Goal: Task Accomplishment & Management: Manage account settings

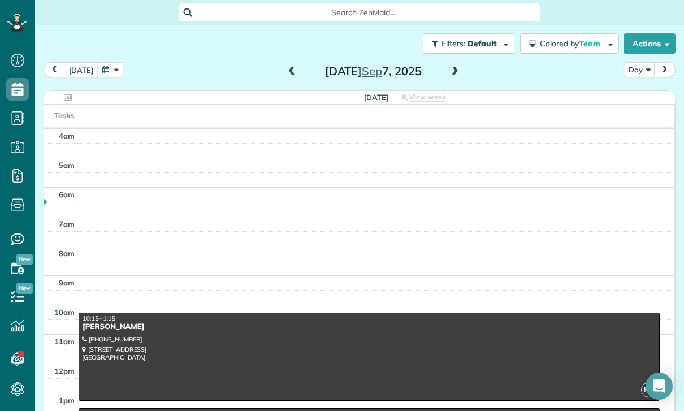
scroll to position [5, 5]
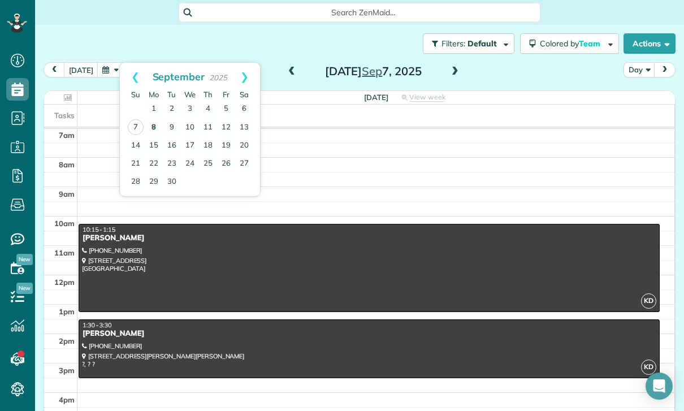
click at [151, 127] on link "8" at bounding box center [154, 128] width 18 height 18
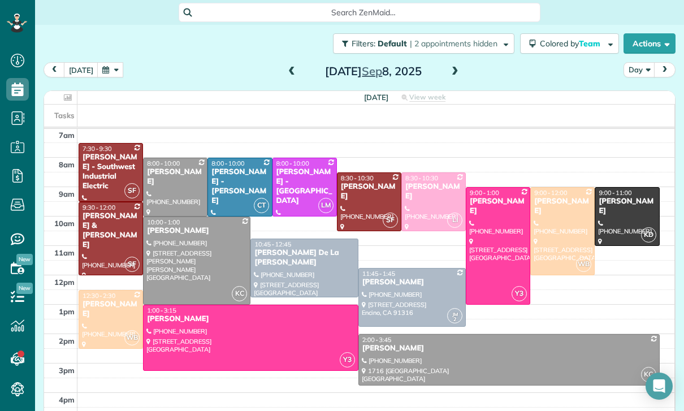
scroll to position [89, 0]
click at [624, 211] on div at bounding box center [626, 217] width 63 height 58
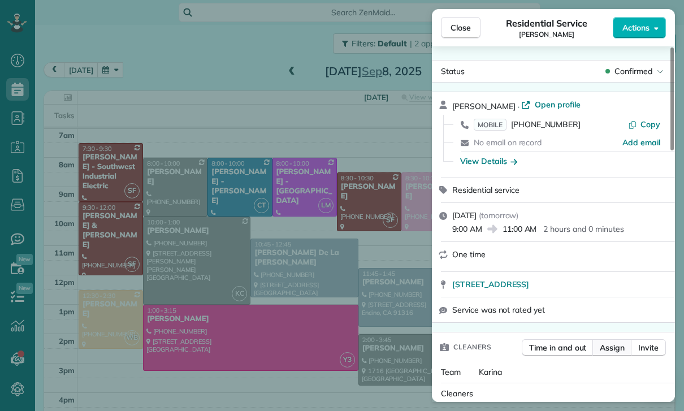
click at [618, 349] on span "Assign" at bounding box center [612, 347] width 25 height 11
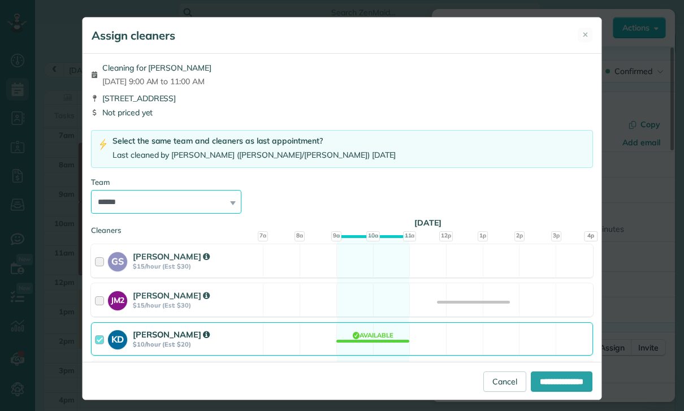
click at [192, 199] on select "**********" at bounding box center [166, 202] width 150 height 24
select select "*****"
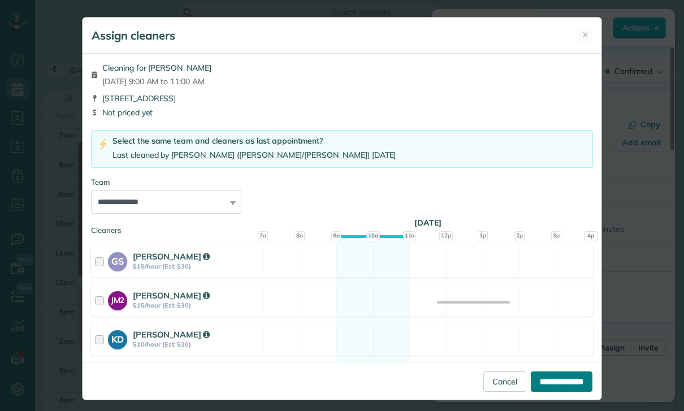
click at [559, 392] on input "**********" at bounding box center [562, 381] width 62 height 20
type input "**********"
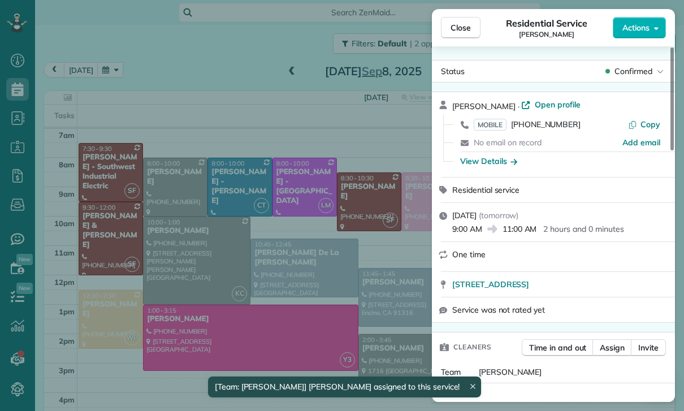
scroll to position [89, 0]
click at [365, 301] on div "Close Residential Service Max Frieser Actions Status Confirmed Max Frieser · Op…" at bounding box center [342, 205] width 684 height 411
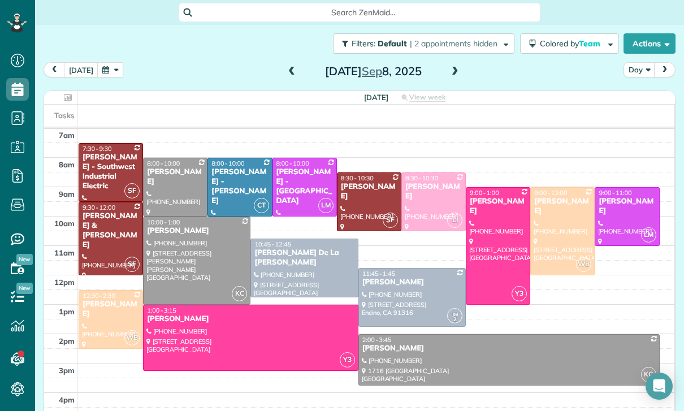
click at [618, 211] on div at bounding box center [626, 217] width 63 height 58
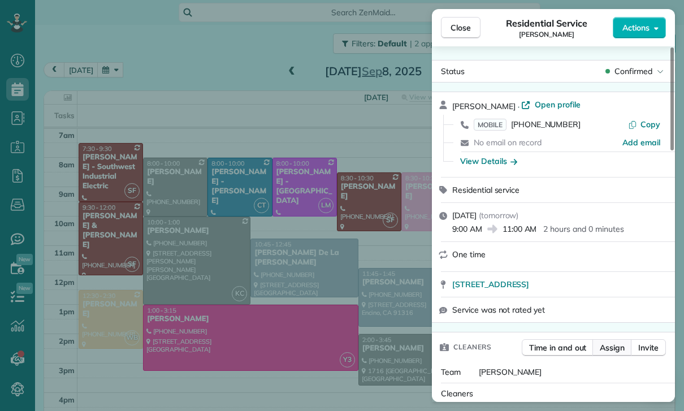
click at [606, 348] on span "Assign" at bounding box center [612, 347] width 25 height 11
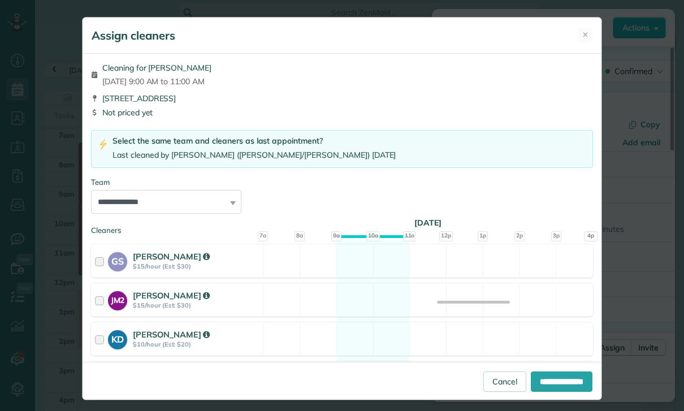
click at [196, 192] on select "**********" at bounding box center [166, 202] width 150 height 24
select select "**"
click at [557, 392] on input "**********" at bounding box center [562, 381] width 62 height 20
type input "**********"
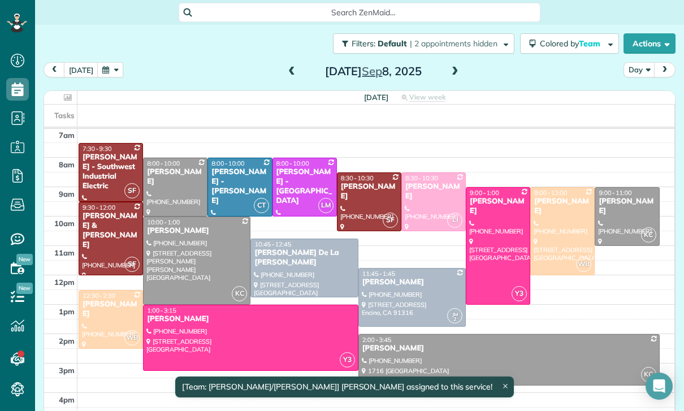
scroll to position [89, 0]
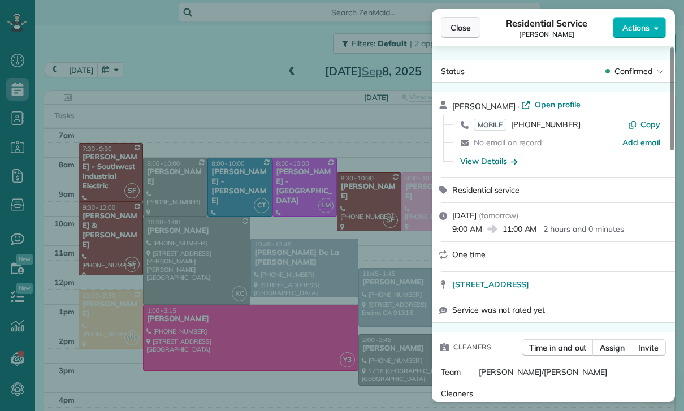
click at [459, 32] on span "Close" at bounding box center [460, 27] width 20 height 11
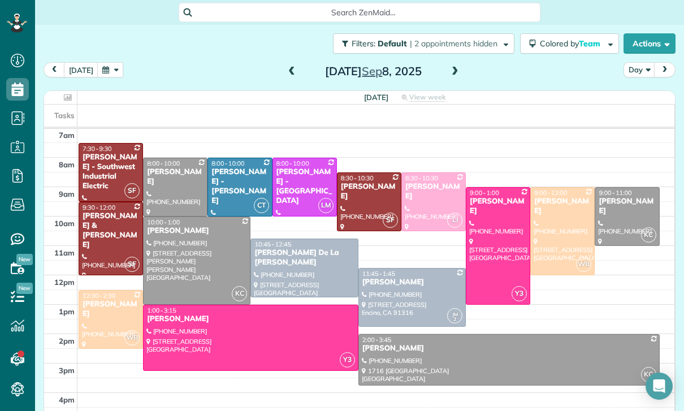
click at [107, 69] on button "button" at bounding box center [110, 69] width 26 height 15
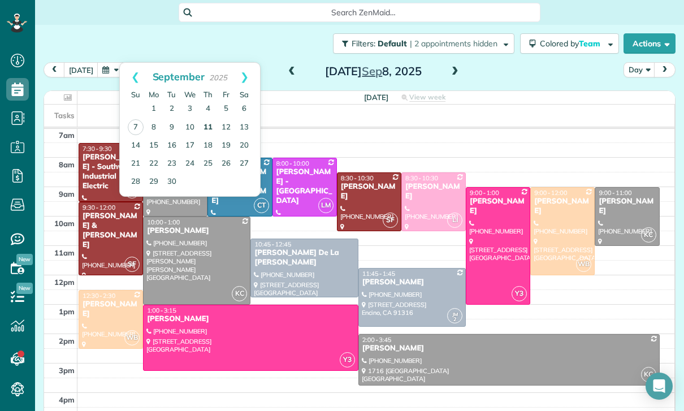
click at [202, 128] on link "11" at bounding box center [208, 128] width 18 height 18
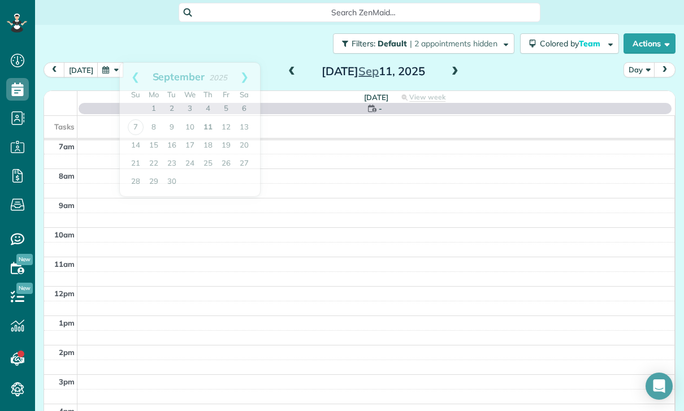
scroll to position [89, 0]
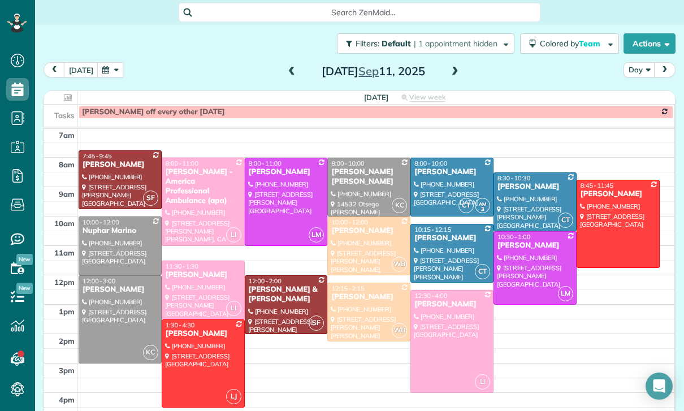
click at [107, 74] on button "button" at bounding box center [110, 69] width 26 height 15
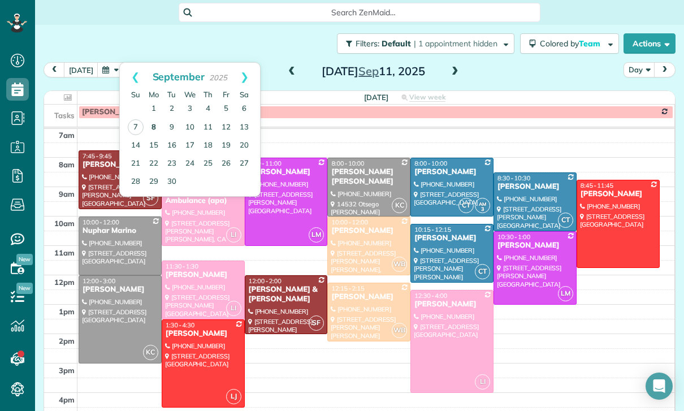
click at [151, 127] on link "8" at bounding box center [154, 128] width 18 height 18
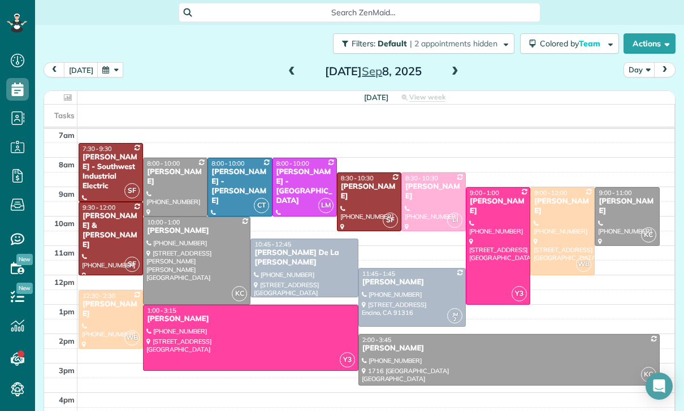
click at [175, 184] on div at bounding box center [175, 187] width 63 height 58
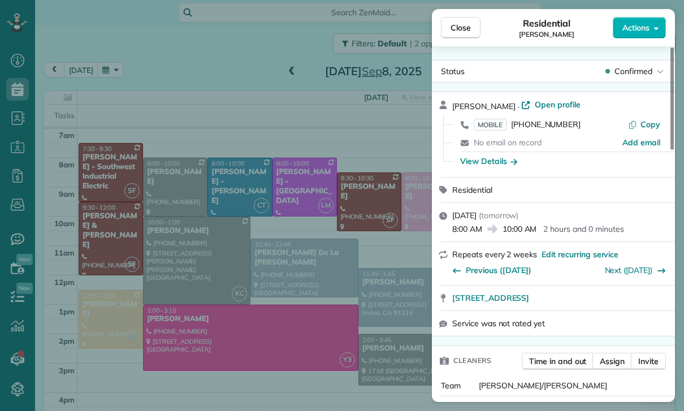
click at [140, 81] on div "Close Residential Gina Zupsich Actions Status Confirmed Gina Zupsich · Open pro…" at bounding box center [342, 205] width 684 height 411
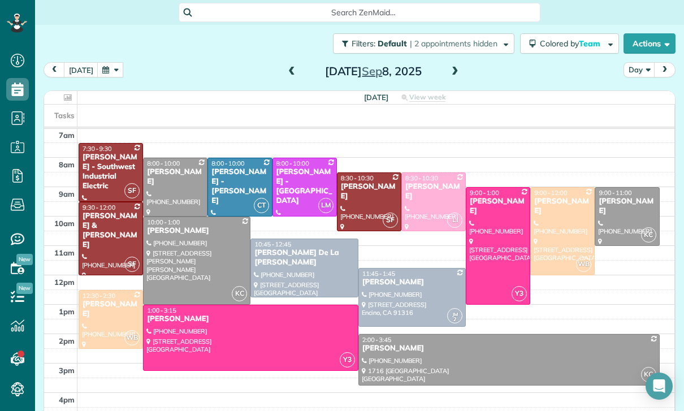
click at [103, 75] on button "button" at bounding box center [110, 69] width 26 height 15
click at [103, 74] on button "button" at bounding box center [110, 69] width 26 height 15
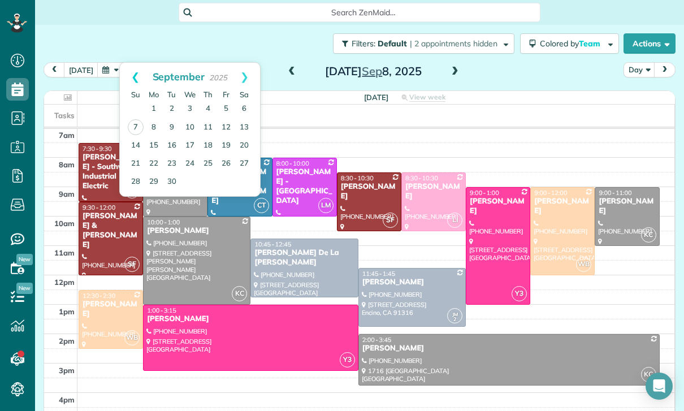
click at [133, 76] on link "Prev" at bounding box center [135, 77] width 31 height 28
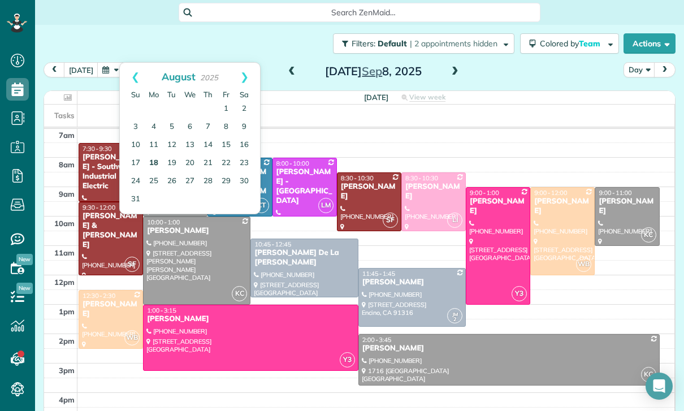
click at [153, 163] on link "18" at bounding box center [154, 163] width 18 height 18
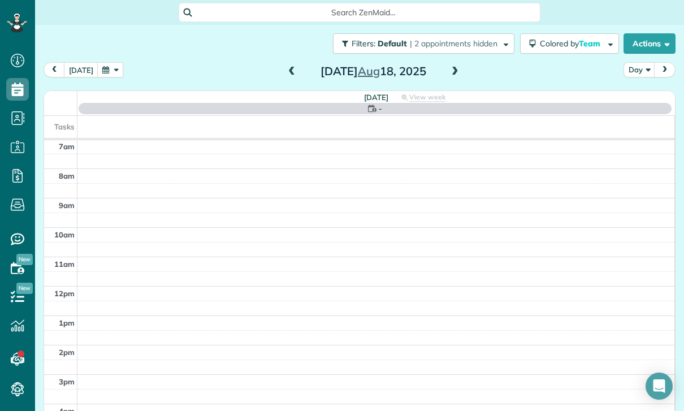
scroll to position [89, 0]
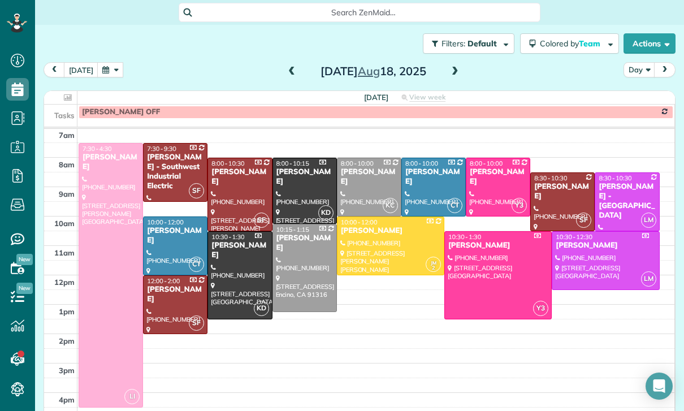
click at [112, 271] on div at bounding box center [110, 275] width 63 height 263
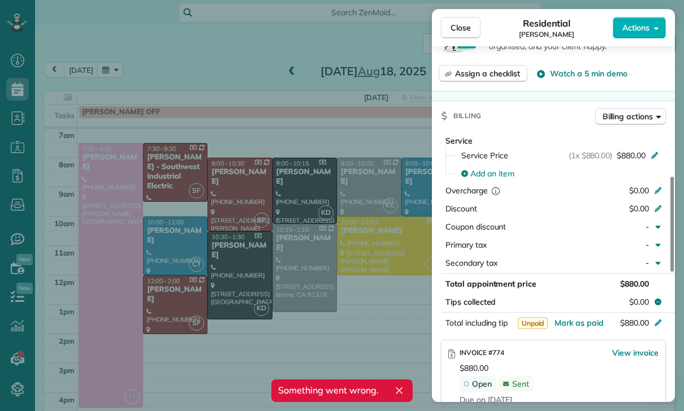
scroll to position [548, 0]
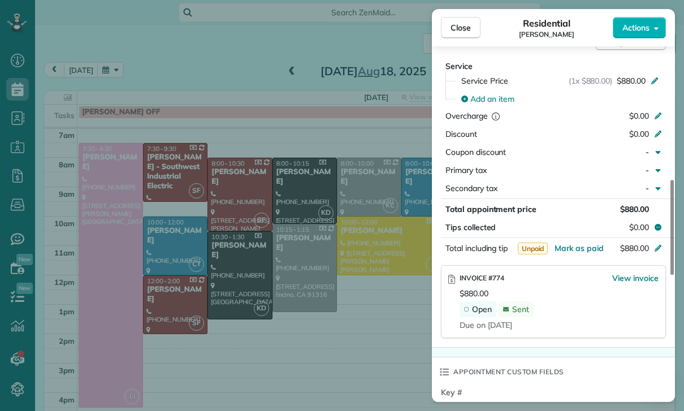
click at [115, 74] on div "Close Residential Melissa Woods Actions Status Confirmed Melissa Woods · Open p…" at bounding box center [342, 205] width 684 height 411
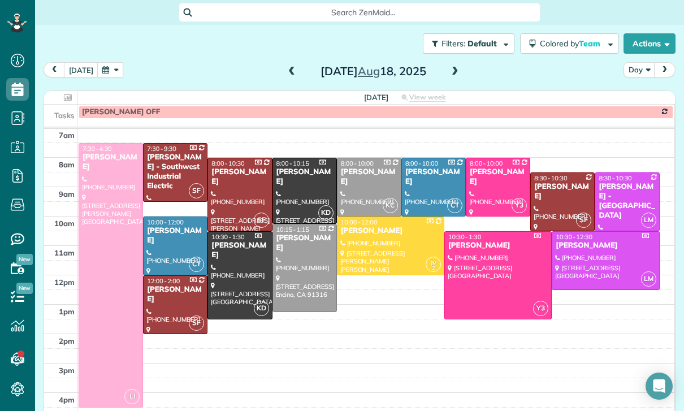
click at [107, 70] on button "button" at bounding box center [110, 69] width 26 height 15
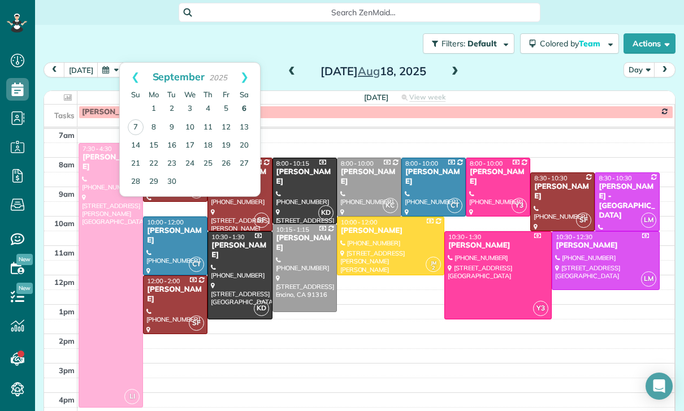
click at [245, 109] on link "6" at bounding box center [244, 109] width 18 height 18
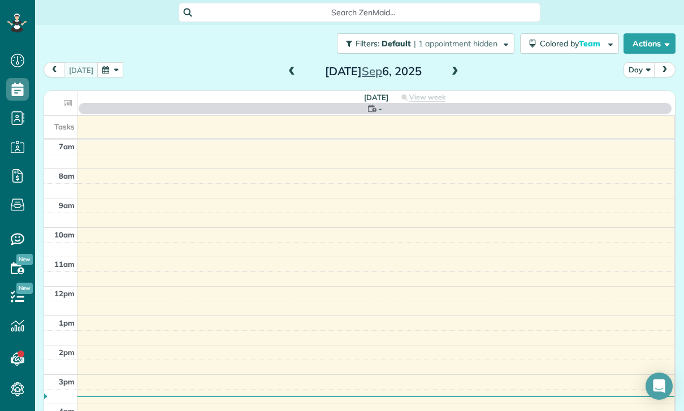
scroll to position [89, 0]
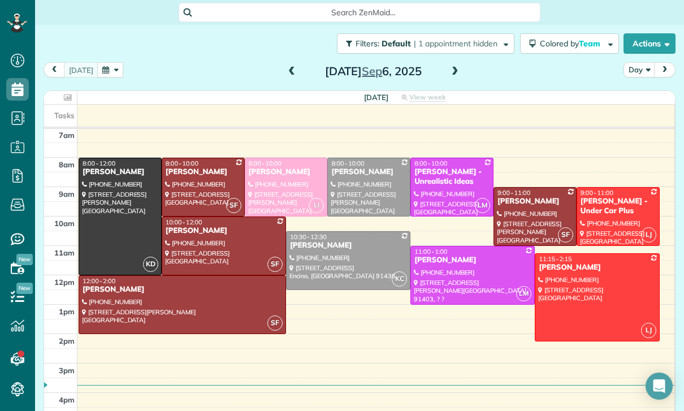
click at [270, 179] on div at bounding box center [286, 187] width 82 height 58
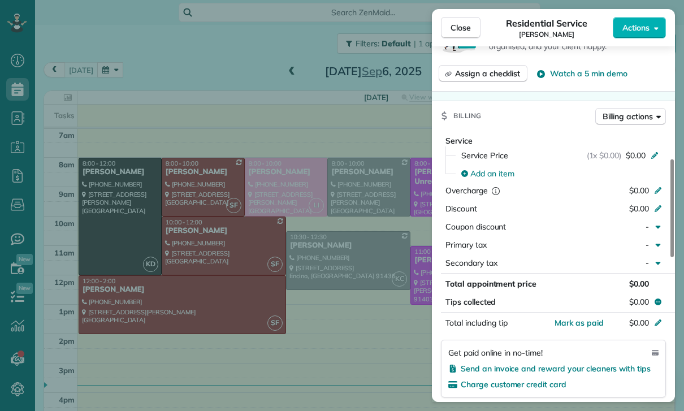
scroll to position [446, 0]
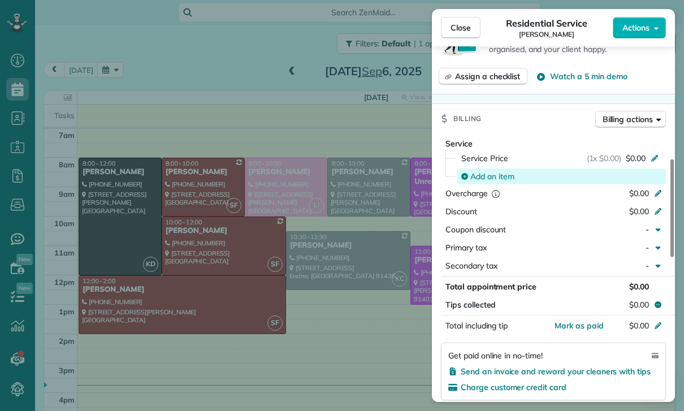
click at [489, 174] on span "Add an item" at bounding box center [492, 176] width 44 height 11
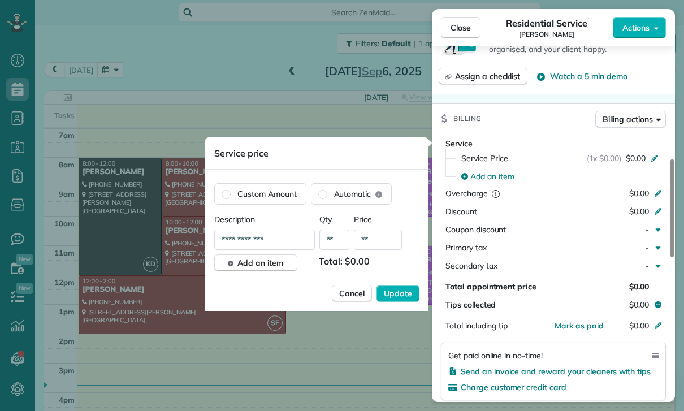
click at [385, 244] on input "**" at bounding box center [378, 239] width 48 height 20
type input "****"
click at [396, 290] on span "Update" at bounding box center [398, 293] width 28 height 11
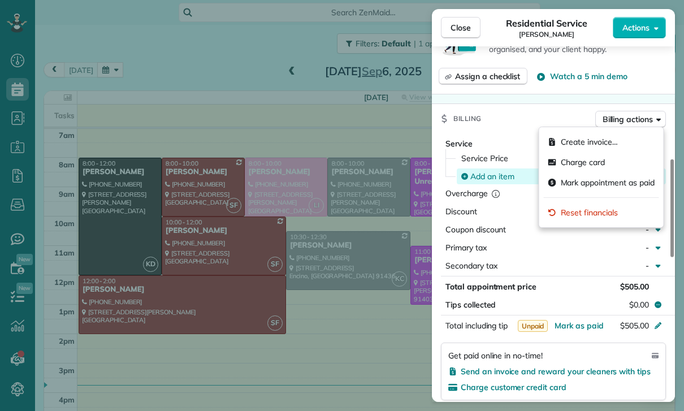
click at [493, 176] on span "Add an item" at bounding box center [492, 176] width 44 height 11
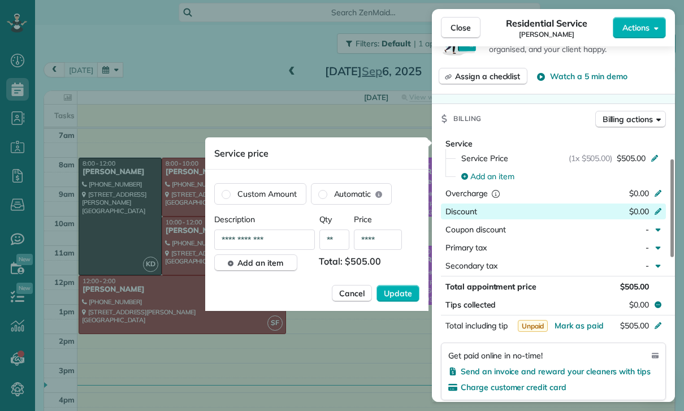
click at [660, 208] on icon at bounding box center [657, 211] width 7 height 7
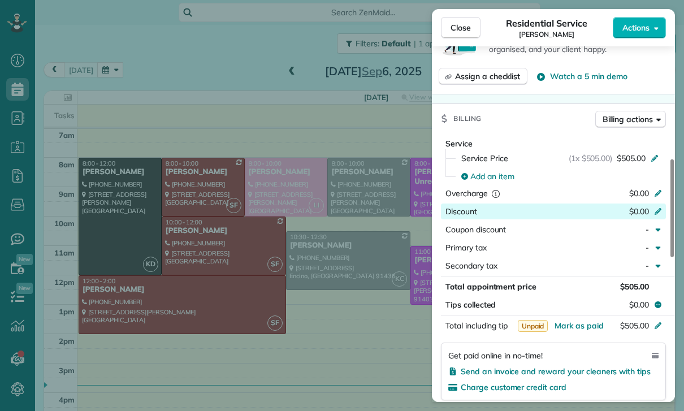
click at [656, 210] on icon at bounding box center [657, 210] width 9 height 9
type input "*****"
click at [531, 260] on div "Secondary tax" at bounding box center [524, 265] width 159 height 11
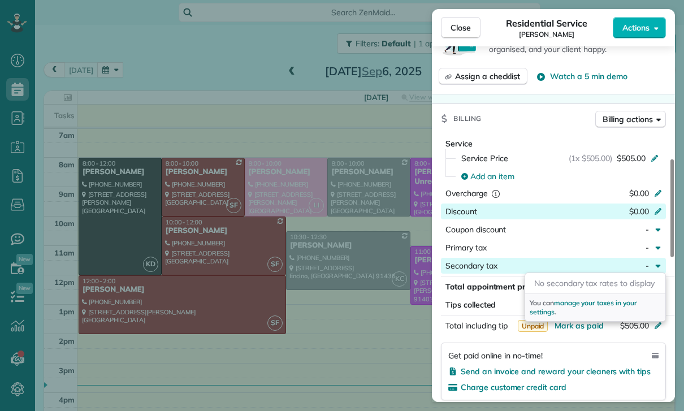
click at [652, 211] on div "$0.00" at bounding box center [598, 213] width 110 height 14
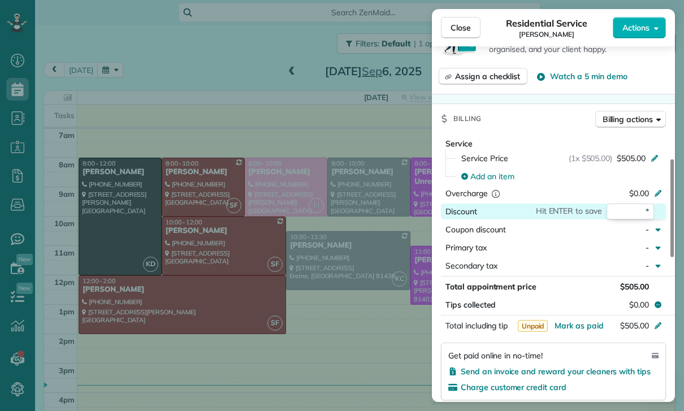
type input "**"
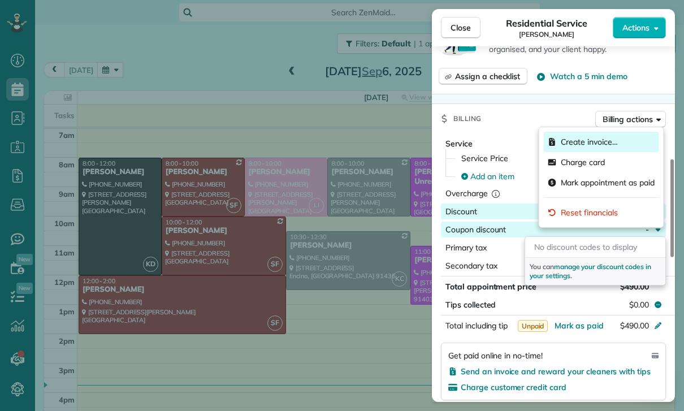
click at [591, 139] on span "Create invoice…" at bounding box center [589, 141] width 57 height 11
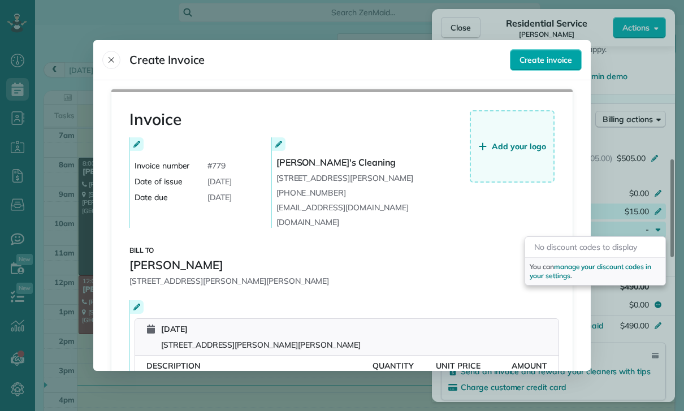
click at [539, 54] on span "Create invoice" at bounding box center [545, 59] width 53 height 11
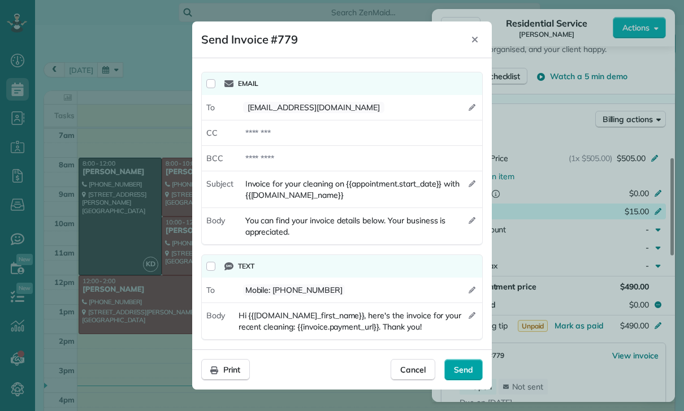
click at [470, 375] on span "Send" at bounding box center [463, 369] width 19 height 11
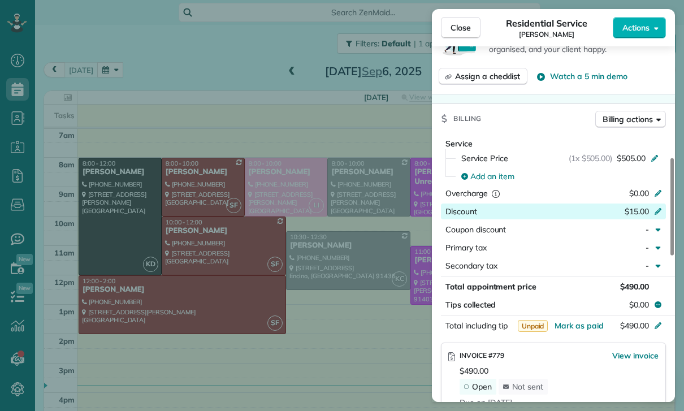
click at [356, 321] on div "Close Residential Service Pratiba Kokkalera Actions Status Confirmed Pratiba Ko…" at bounding box center [342, 205] width 684 height 411
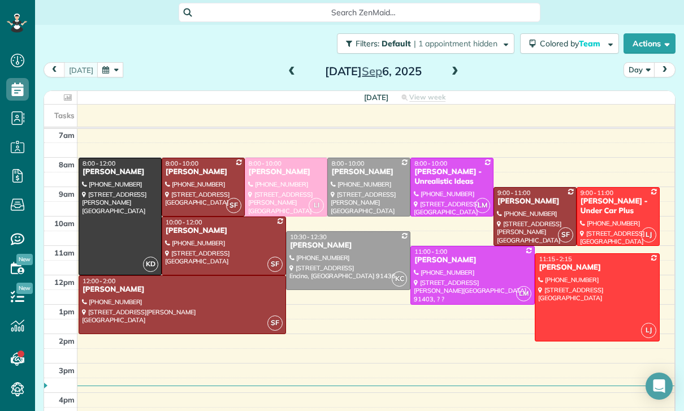
click at [114, 71] on button "button" at bounding box center [110, 69] width 26 height 15
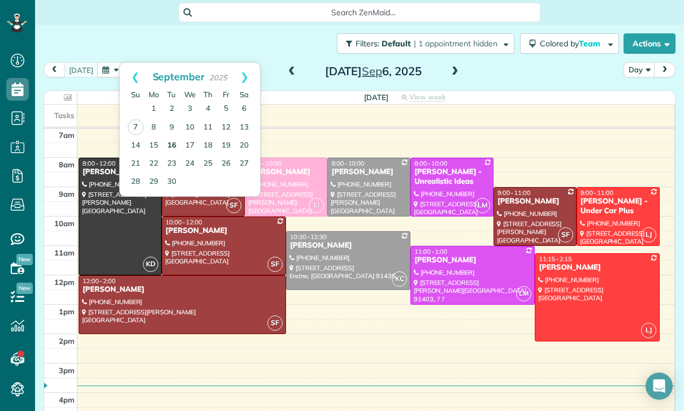
click at [170, 143] on link "16" at bounding box center [172, 146] width 18 height 18
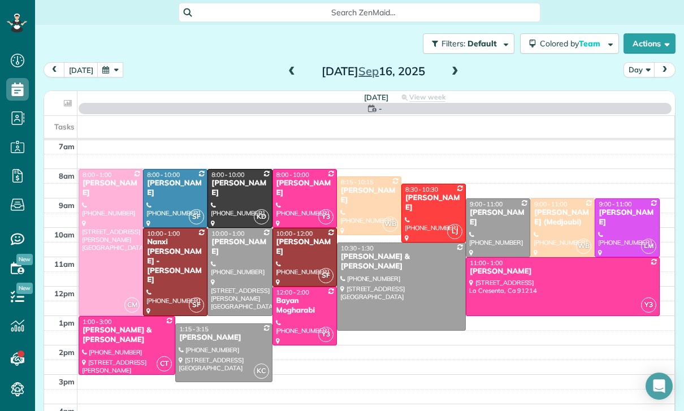
scroll to position [89, 0]
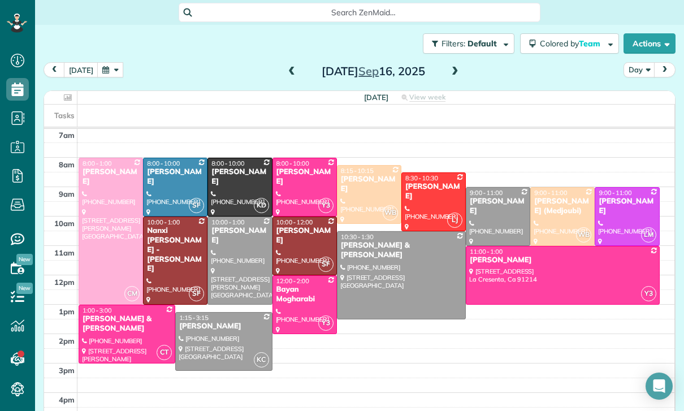
click at [107, 64] on button "button" at bounding box center [110, 69] width 26 height 15
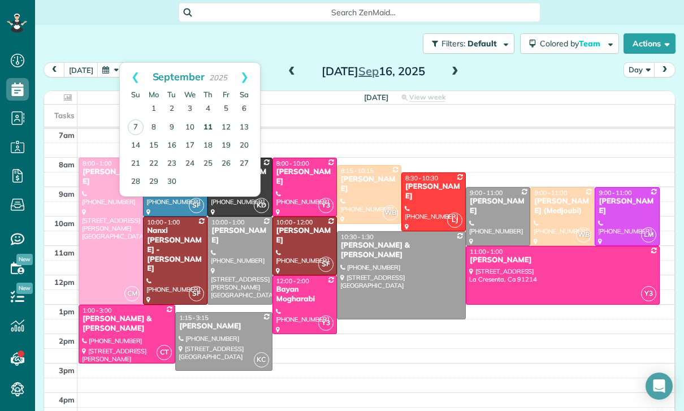
click at [206, 123] on link "11" at bounding box center [208, 128] width 18 height 18
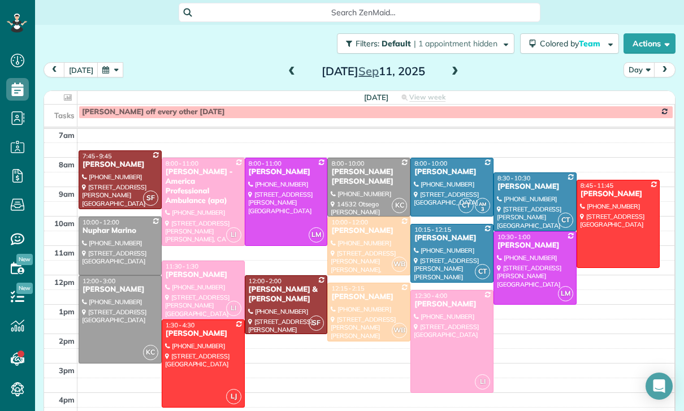
click at [454, 74] on span at bounding box center [455, 72] width 12 height 10
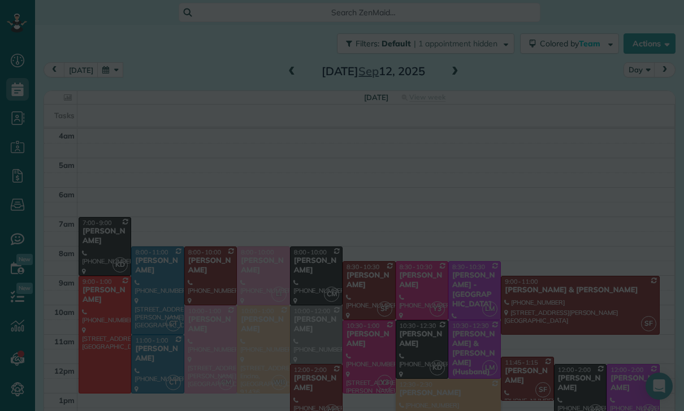
scroll to position [-7, 0]
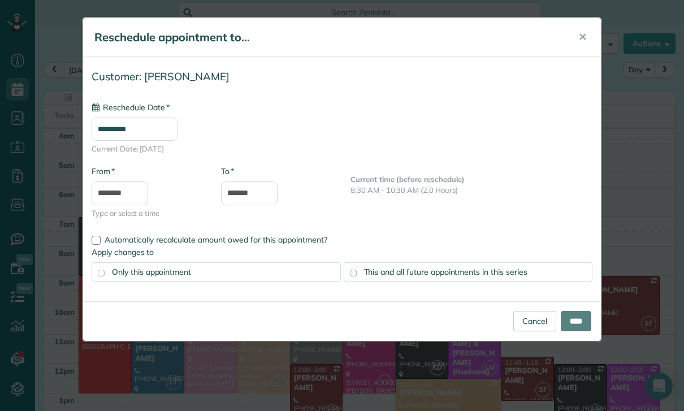
click at [138, 125] on input "**********" at bounding box center [135, 129] width 86 height 23
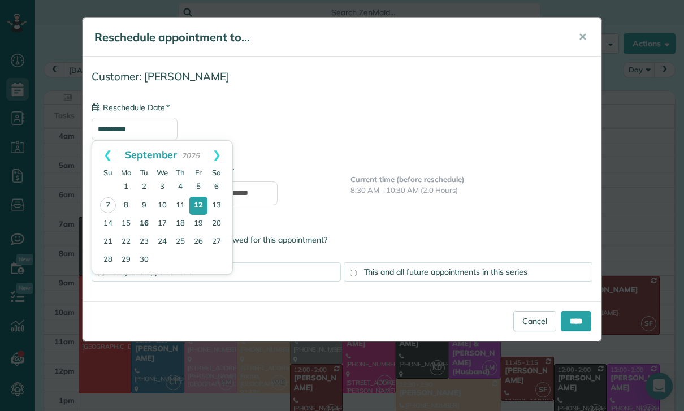
click at [142, 222] on link "16" at bounding box center [144, 224] width 18 height 18
type input "**********"
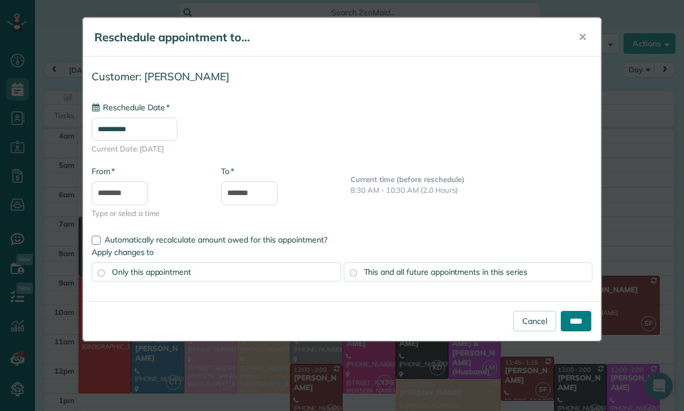
click at [567, 320] on input "****" at bounding box center [576, 321] width 31 height 20
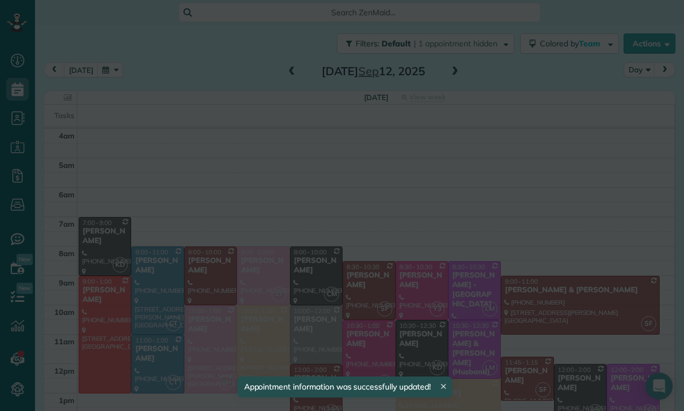
scroll to position [0, 0]
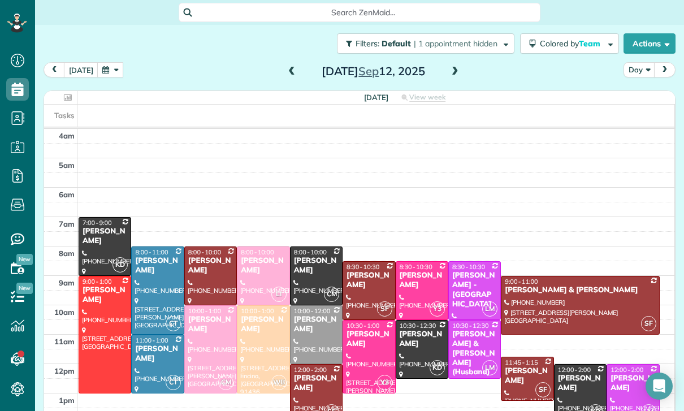
click at [103, 70] on button "button" at bounding box center [110, 69] width 26 height 15
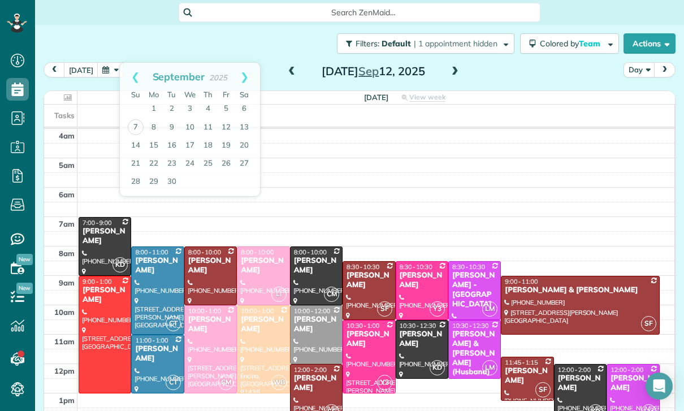
click at [111, 73] on button "button" at bounding box center [110, 69] width 26 height 15
click at [188, 123] on link "10" at bounding box center [190, 128] width 18 height 18
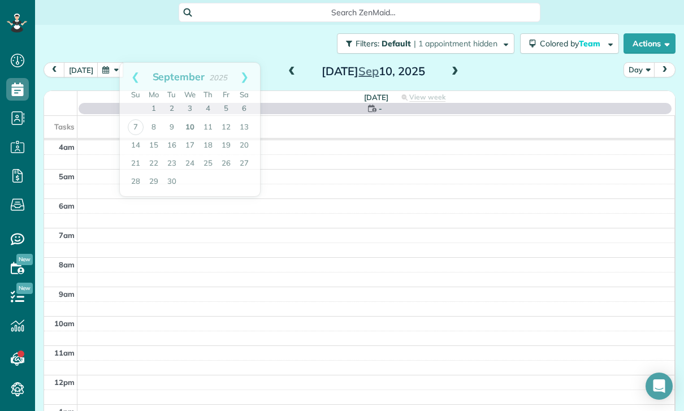
scroll to position [89, 0]
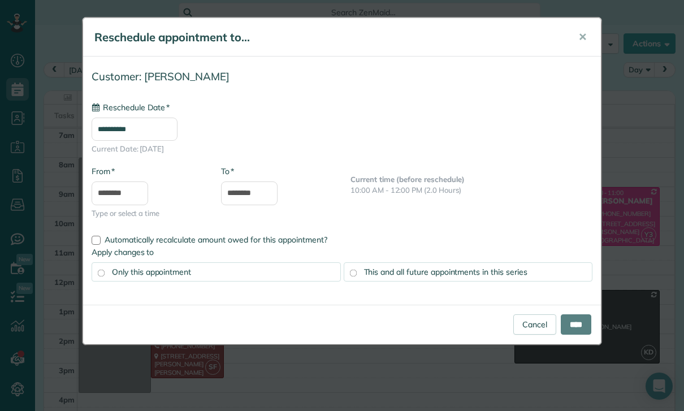
click at [154, 140] on body "Dashboard Scheduling Calendar View List View Dispatch View - Weekly scheduling …" at bounding box center [342, 205] width 684 height 411
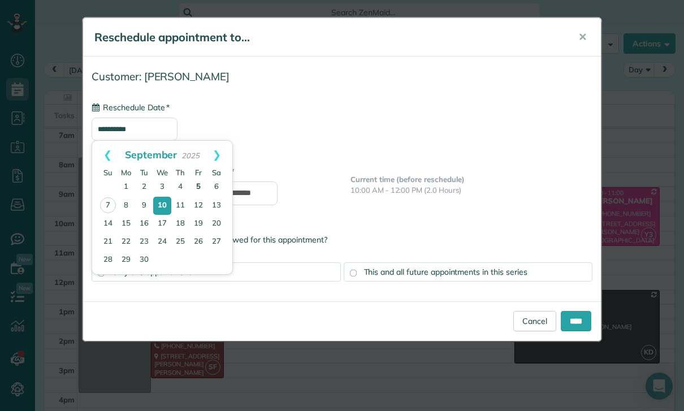
click at [194, 183] on link "5" at bounding box center [198, 187] width 18 height 18
type input "**********"
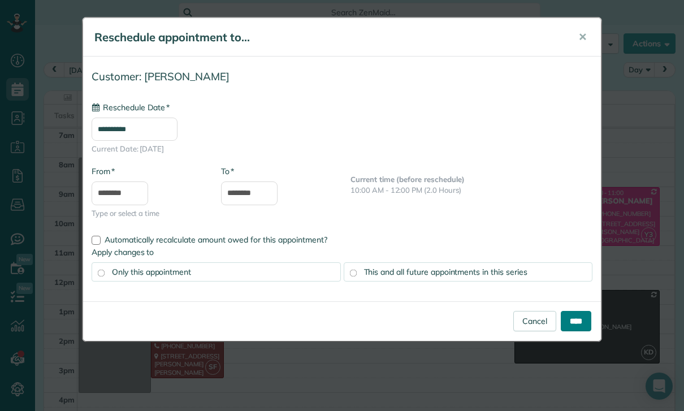
click at [575, 318] on input "****" at bounding box center [576, 321] width 31 height 20
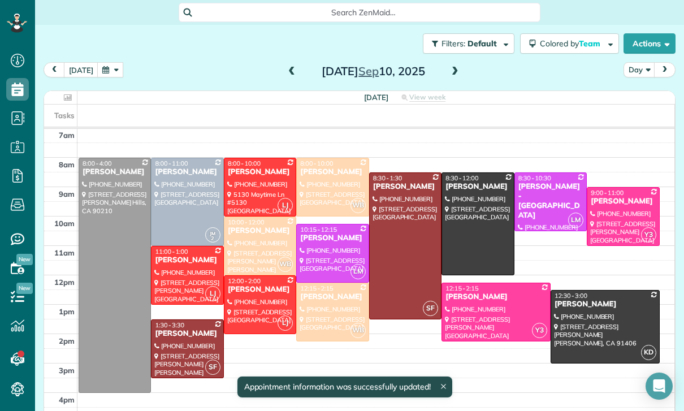
click at [103, 66] on button "button" at bounding box center [110, 69] width 26 height 15
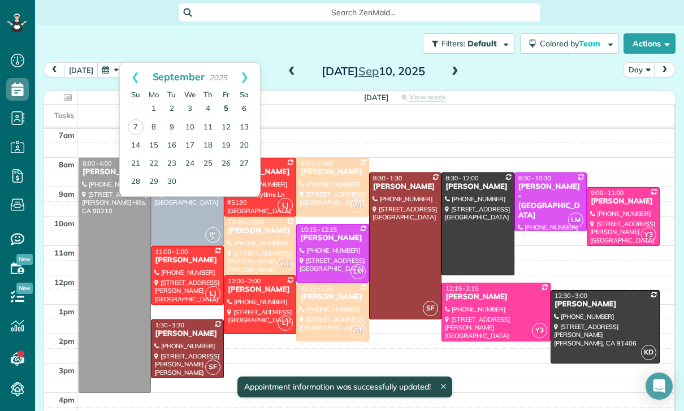
click at [227, 110] on link "5" at bounding box center [226, 109] width 18 height 18
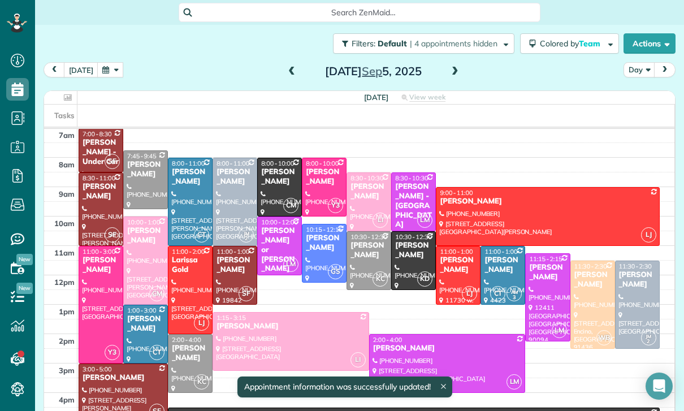
click at [412, 257] on div "Charlie Schneider" at bounding box center [413, 250] width 38 height 19
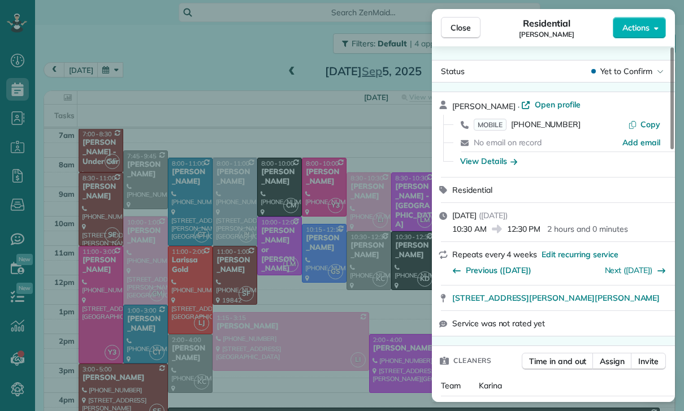
click at [156, 77] on div "Close Residential Charlie Schneider Actions Status Yet to Confirm Charlie Schne…" at bounding box center [342, 205] width 684 height 411
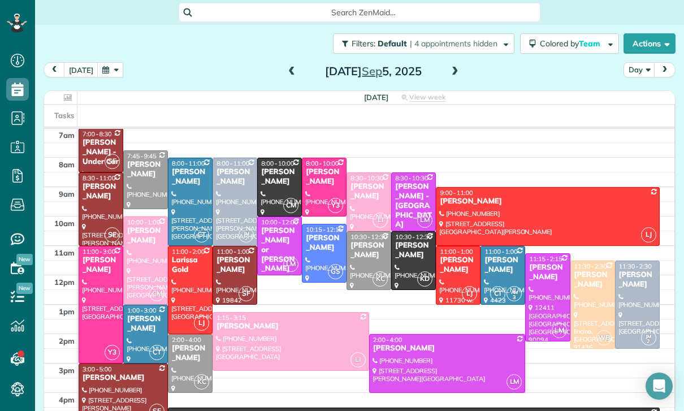
click at [110, 67] on div "Close Residential Charlie Schneider Actions Status Yet to Confirm Charlie Schne…" at bounding box center [342, 205] width 684 height 411
click at [107, 68] on button "button" at bounding box center [110, 69] width 26 height 15
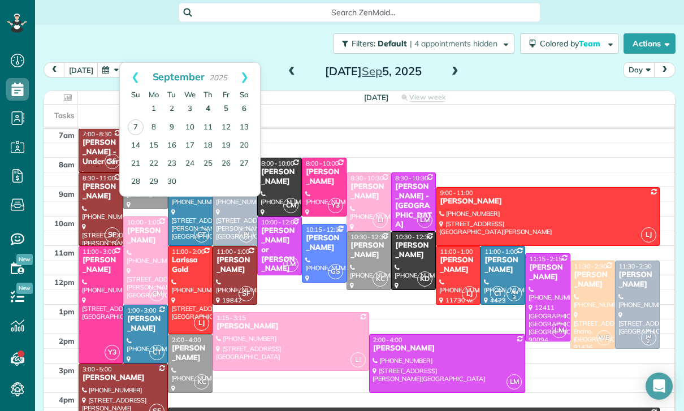
click at [210, 101] on link "4" at bounding box center [208, 109] width 18 height 18
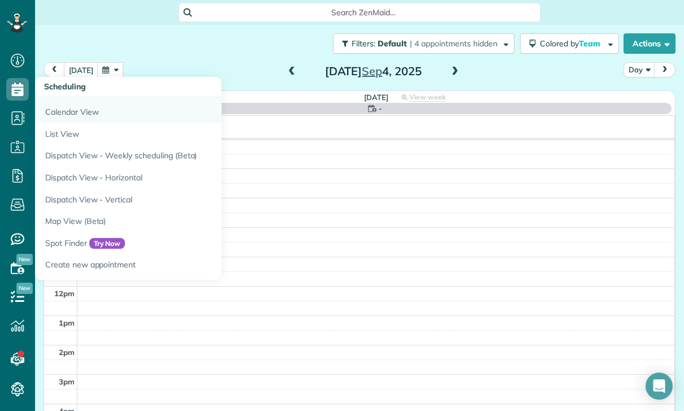
click at [68, 112] on link "Calendar View" at bounding box center [176, 110] width 283 height 26
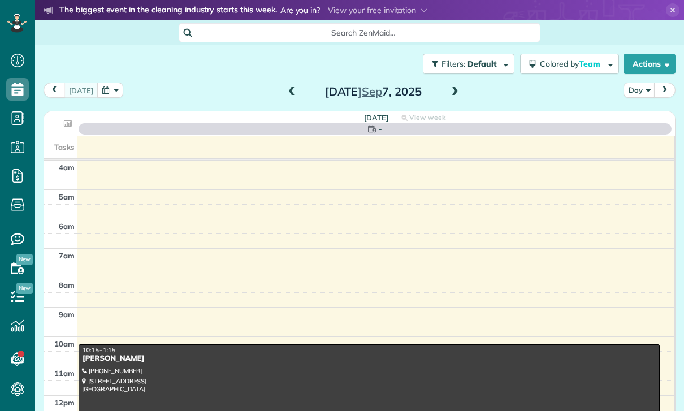
scroll to position [89, 0]
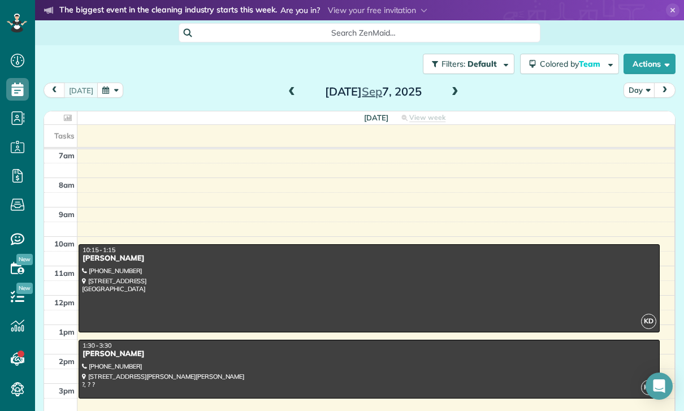
click at [103, 86] on button "button" at bounding box center [110, 90] width 26 height 15
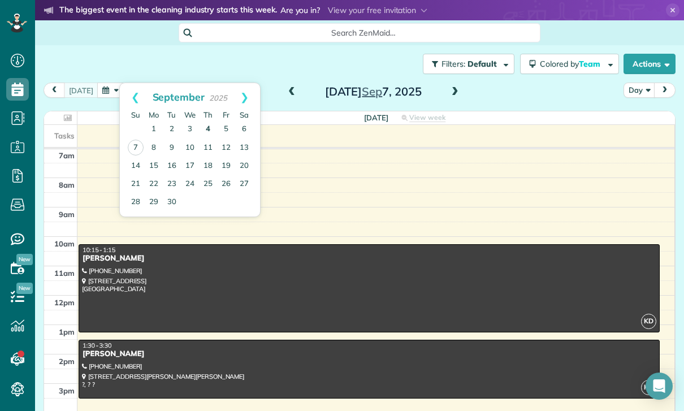
click at [210, 127] on link "4" at bounding box center [208, 129] width 18 height 18
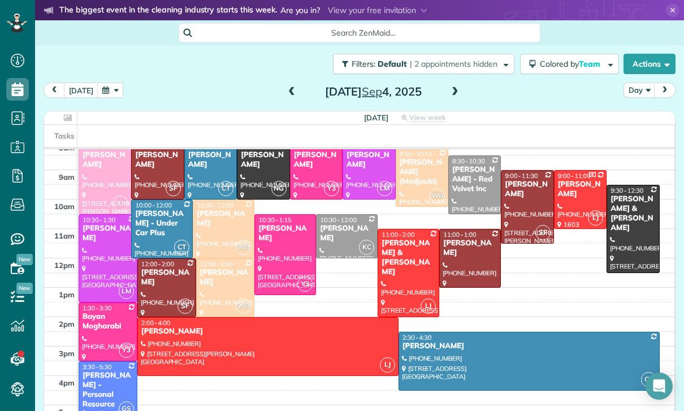
scroll to position [125, 0]
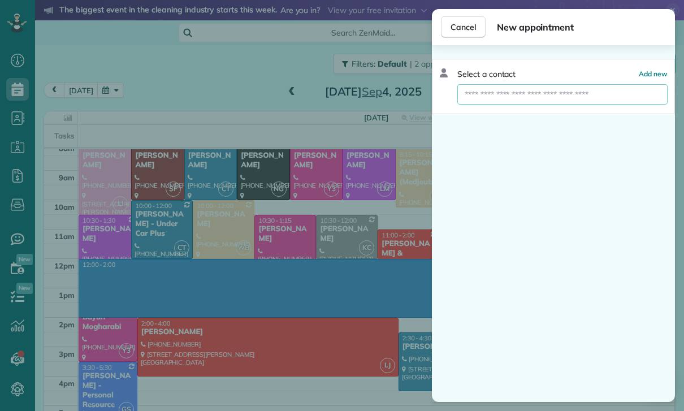
click at [503, 97] on input "text" at bounding box center [562, 94] width 210 height 20
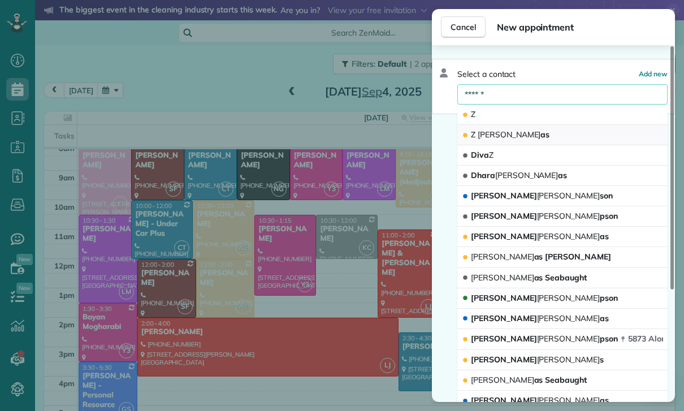
type input "******"
click at [528, 133] on button "Z Thom as" at bounding box center [562, 135] width 210 height 20
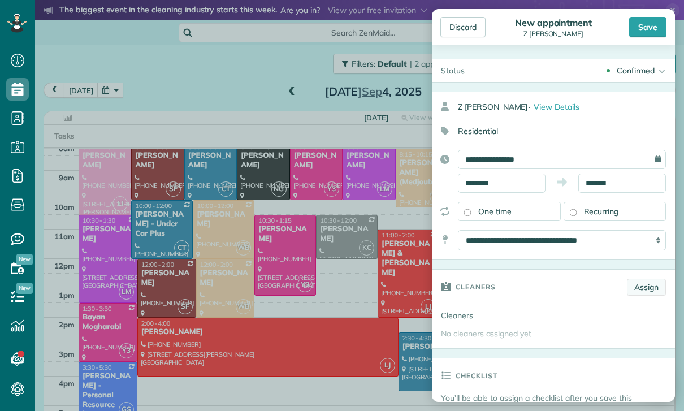
click at [648, 291] on link "Assign" at bounding box center [646, 287] width 39 height 17
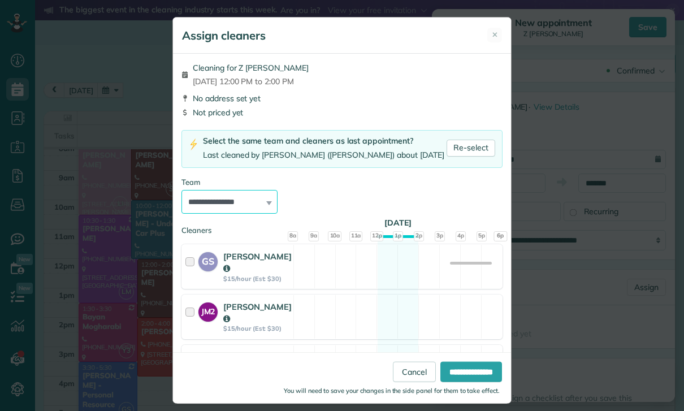
click at [263, 197] on select "**********" at bounding box center [229, 202] width 96 height 24
select select "**"
click at [470, 382] on input "**********" at bounding box center [471, 372] width 62 height 20
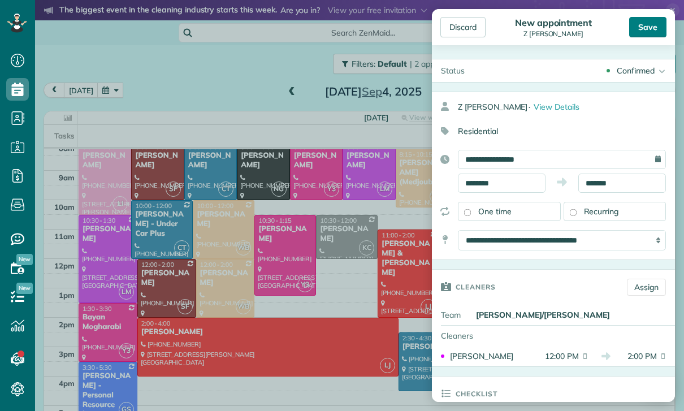
click at [640, 29] on div "Save" at bounding box center [647, 27] width 37 height 20
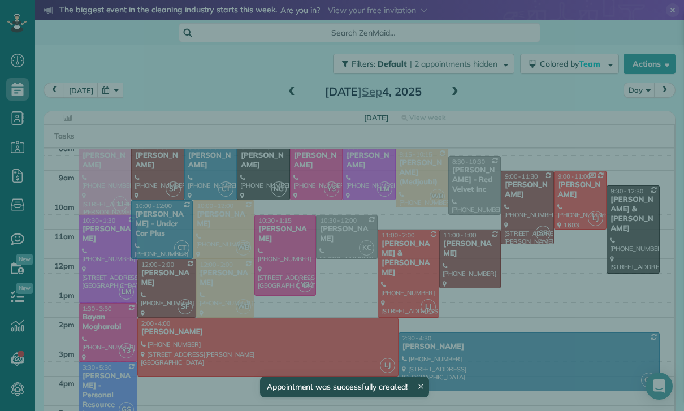
scroll to position [125, 0]
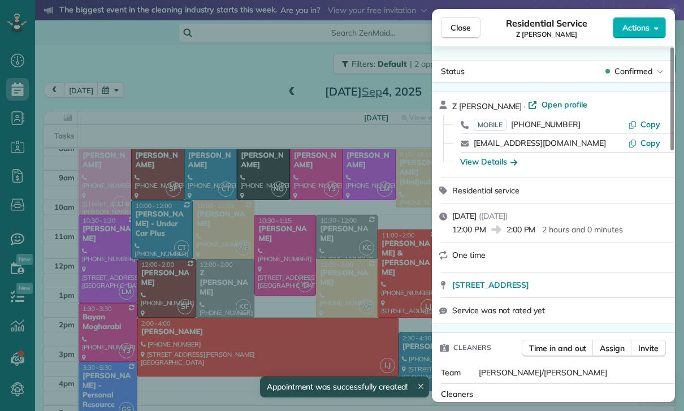
click at [106, 80] on div "Close Residential Service Z Thomas Actions Status Confirmed Z Thomas · Open pro…" at bounding box center [342, 205] width 684 height 411
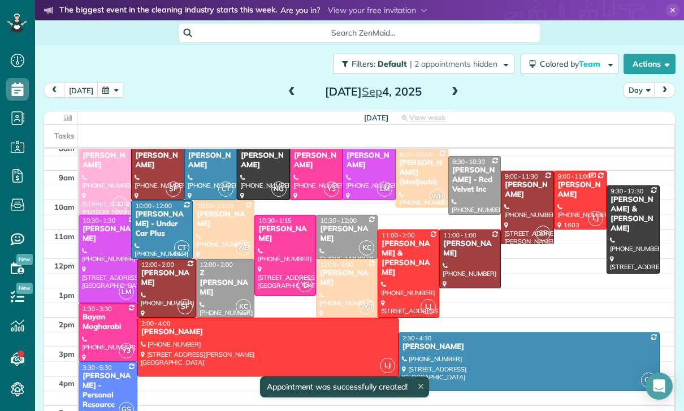
click at [106, 88] on button "button" at bounding box center [110, 90] width 26 height 15
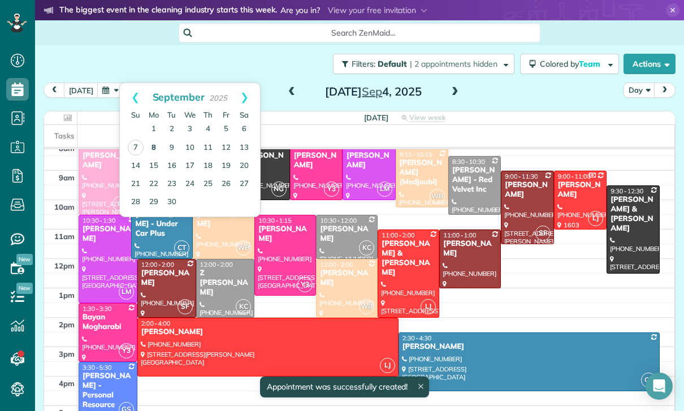
click at [147, 150] on link "8" at bounding box center [154, 148] width 18 height 18
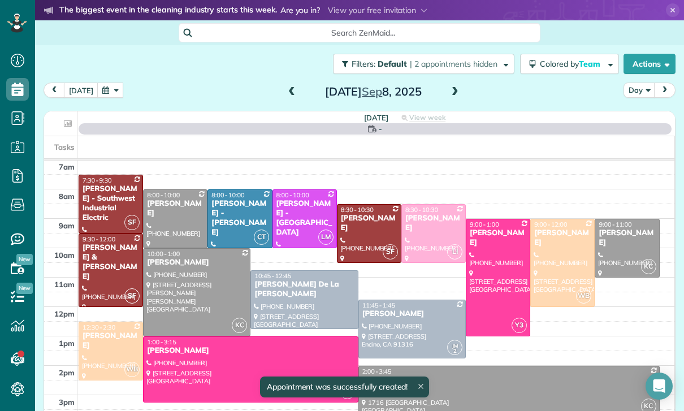
scroll to position [89, 0]
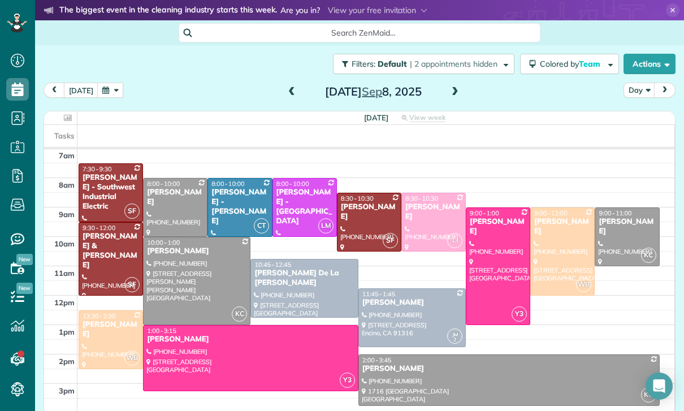
click at [426, 229] on div at bounding box center [433, 222] width 63 height 58
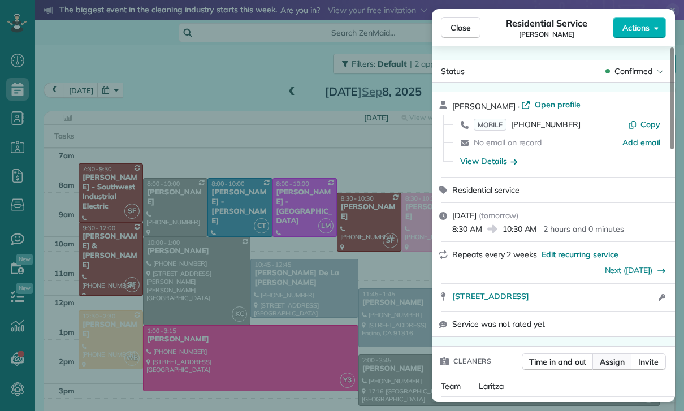
click at [609, 365] on span "Assign" at bounding box center [612, 361] width 25 height 11
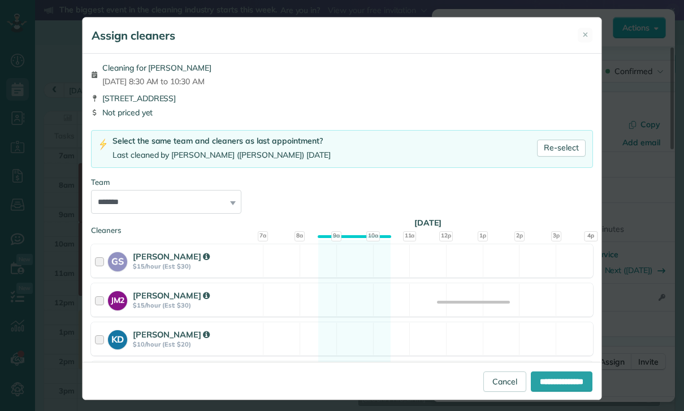
click at [228, 196] on select "**********" at bounding box center [166, 202] width 150 height 24
select select "*****"
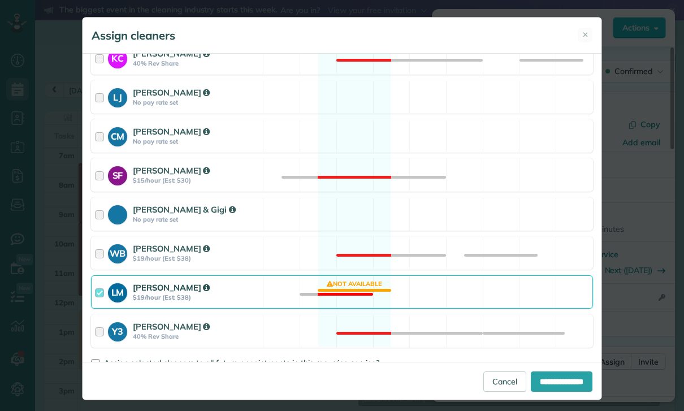
scroll to position [436, 0]
click at [126, 363] on span "Assign selected cleaners to all future appointments in this recurring service?" at bounding box center [241, 363] width 275 height 10
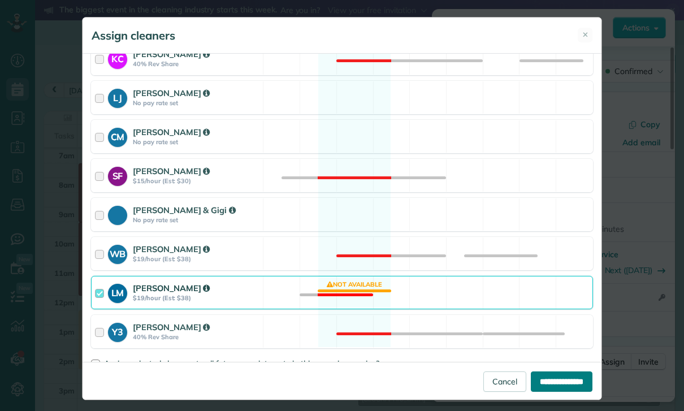
click at [562, 392] on input "**********" at bounding box center [562, 381] width 62 height 20
type input "**********"
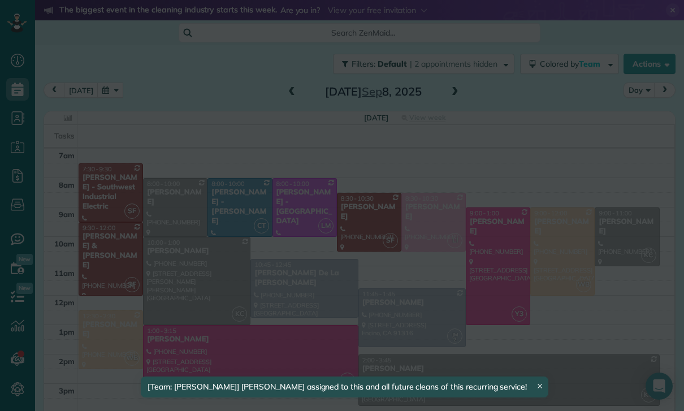
scroll to position [89, 0]
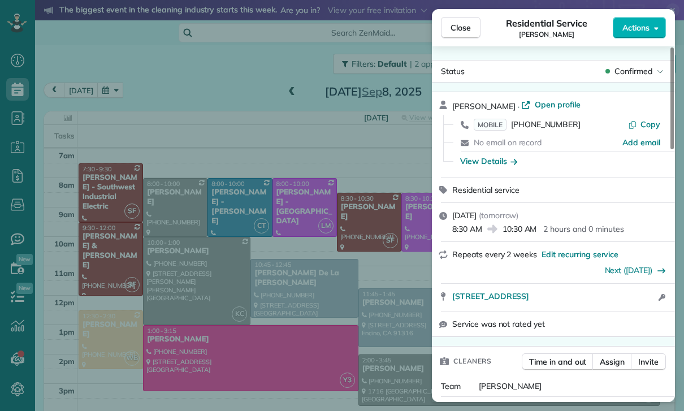
click at [280, 317] on div "Close Residential Service Jessica Wise Actions Status Confirmed Jessica Wise · …" at bounding box center [342, 205] width 684 height 411
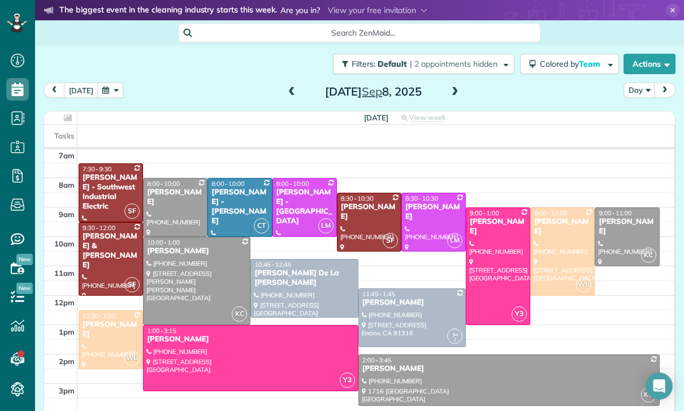
click at [110, 86] on button "button" at bounding box center [110, 90] width 26 height 15
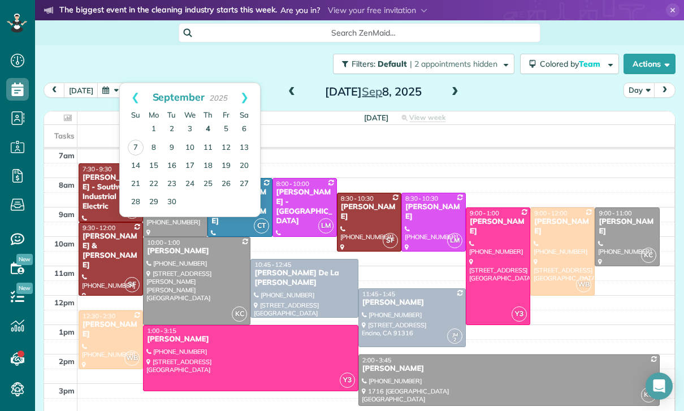
click at [207, 124] on link "4" at bounding box center [208, 129] width 18 height 18
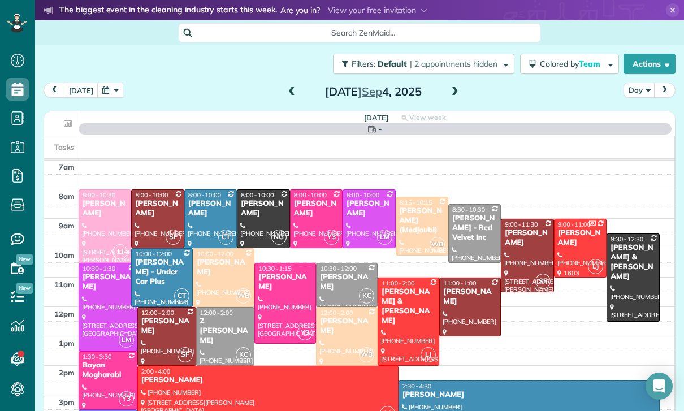
scroll to position [89, 0]
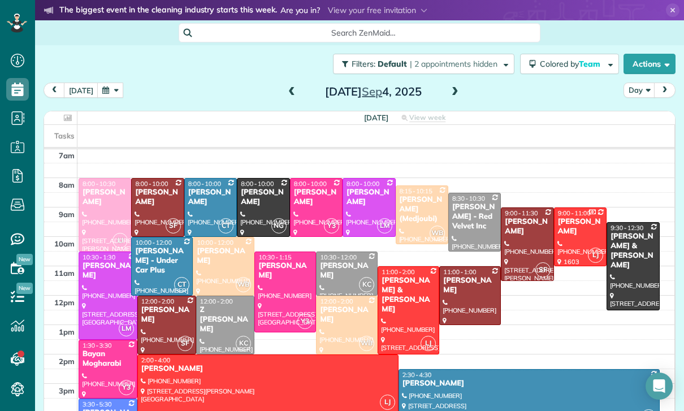
click at [216, 319] on div at bounding box center [226, 325] width 58 height 58
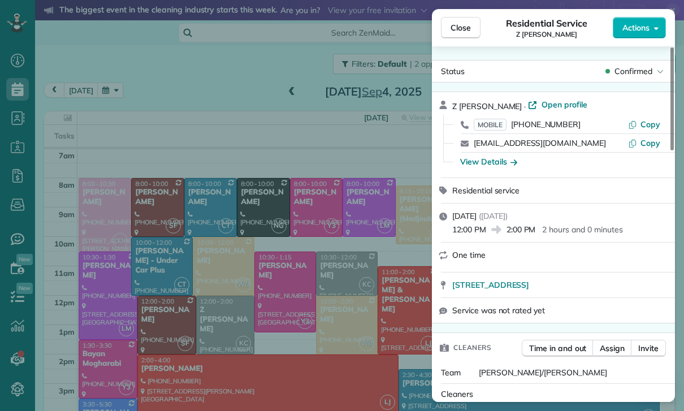
click at [123, 106] on div "Close Residential Service Z Thomas Actions Status Confirmed Z Thomas · Open pro…" at bounding box center [342, 205] width 684 height 411
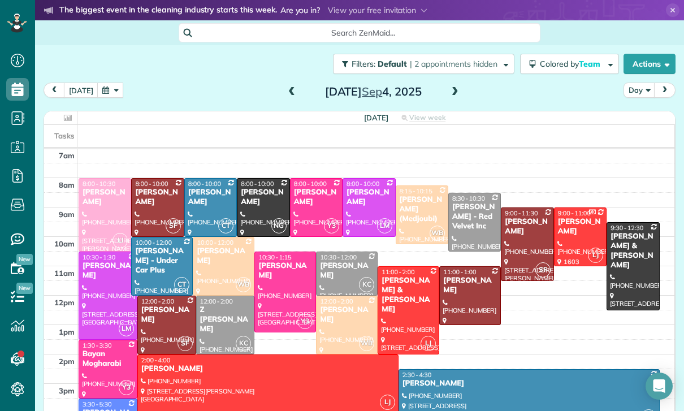
click at [124, 106] on div "Close Residential Service Z Thomas Actions Status Confirmed Z Thomas · Open pro…" at bounding box center [342, 205] width 684 height 411
click at [107, 92] on button "button" at bounding box center [110, 90] width 26 height 15
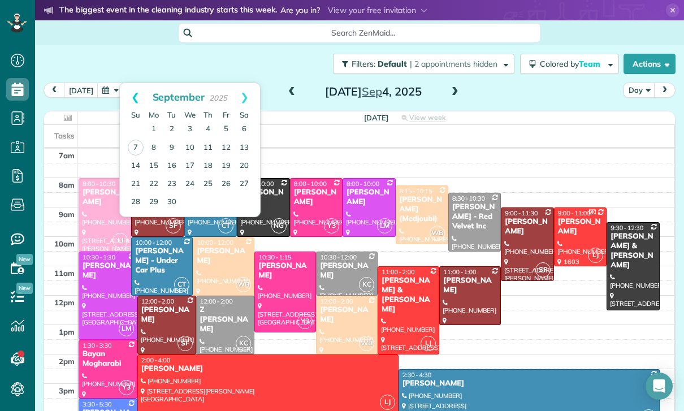
click at [127, 101] on link "Prev" at bounding box center [135, 97] width 31 height 28
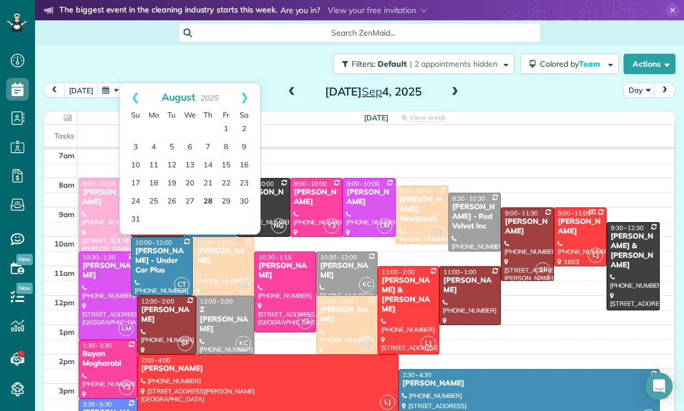
click at [208, 199] on link "28" at bounding box center [208, 202] width 18 height 18
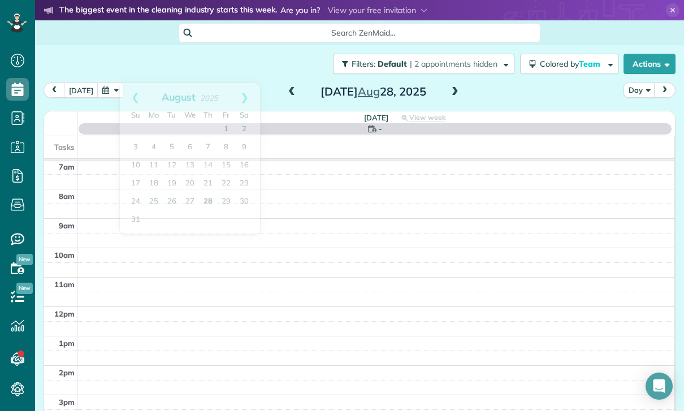
scroll to position [89, 0]
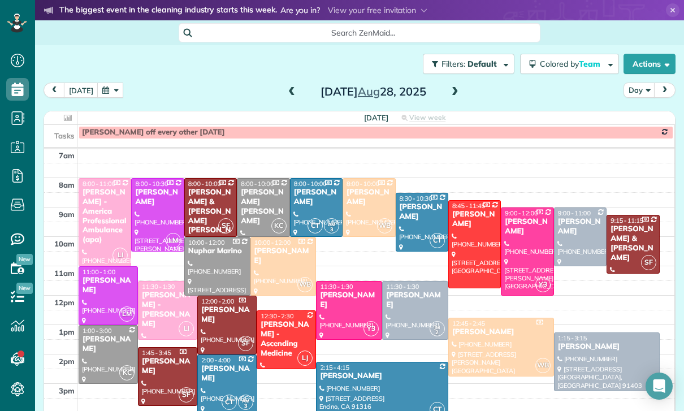
click at [111, 86] on button "button" at bounding box center [110, 90] width 26 height 15
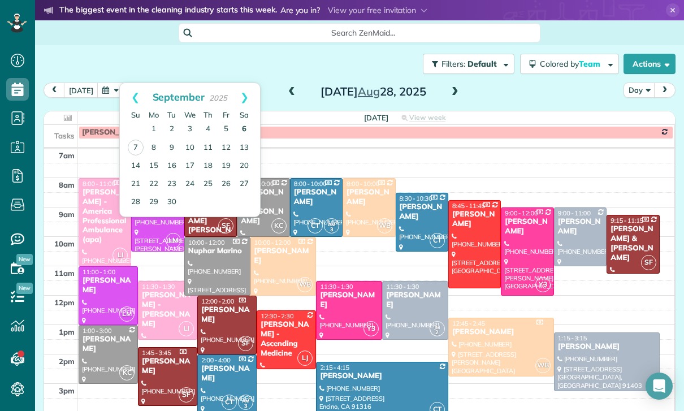
click at [245, 129] on link "6" at bounding box center [244, 129] width 18 height 18
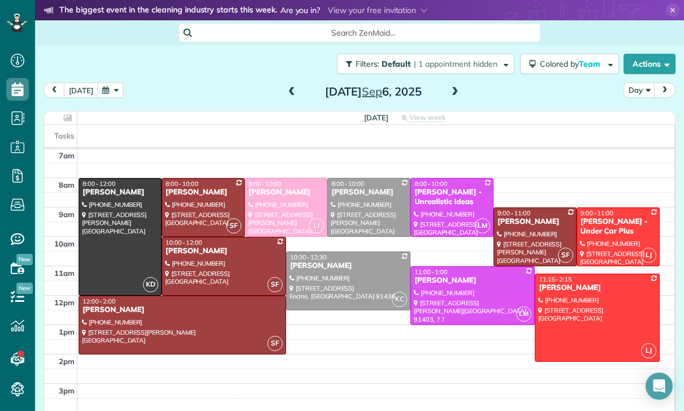
click at [285, 197] on div "Pratiba Kokkalera" at bounding box center [286, 193] width 76 height 10
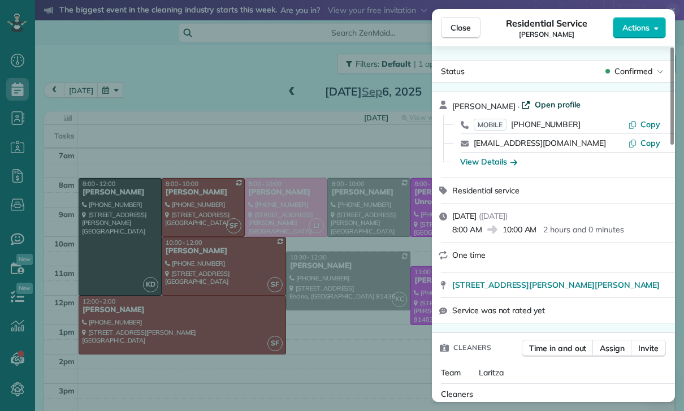
click at [559, 102] on span "Open profile" at bounding box center [558, 104] width 46 height 11
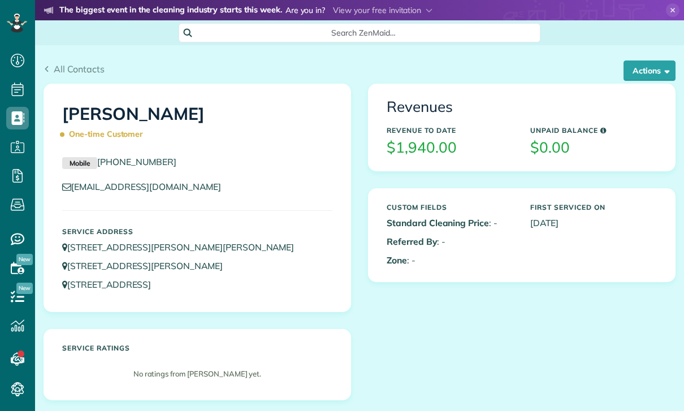
scroll to position [5, 5]
click at [658, 70] on button "Actions" at bounding box center [649, 70] width 52 height 20
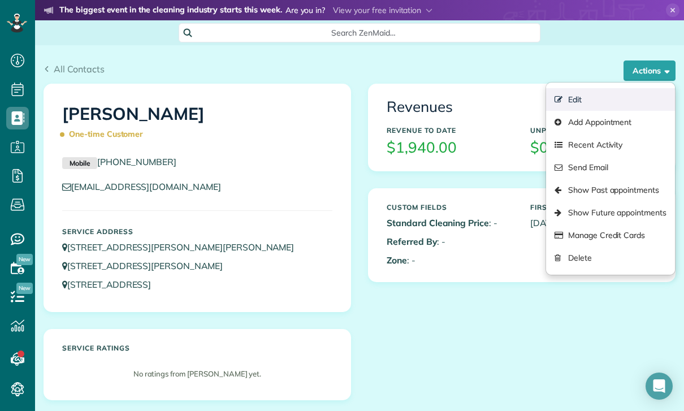
click at [601, 97] on link "Edit" at bounding box center [610, 99] width 129 height 23
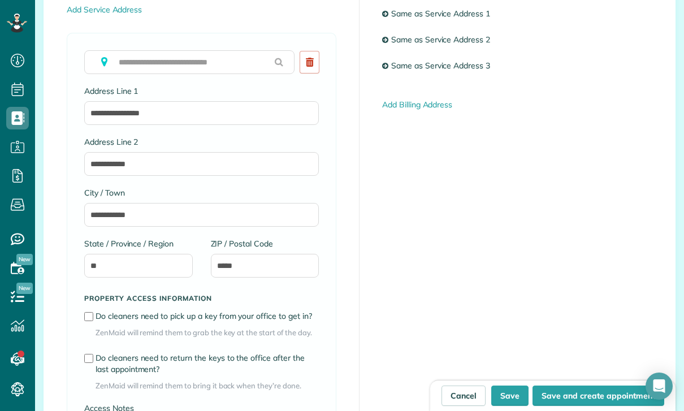
scroll to position [611, 0]
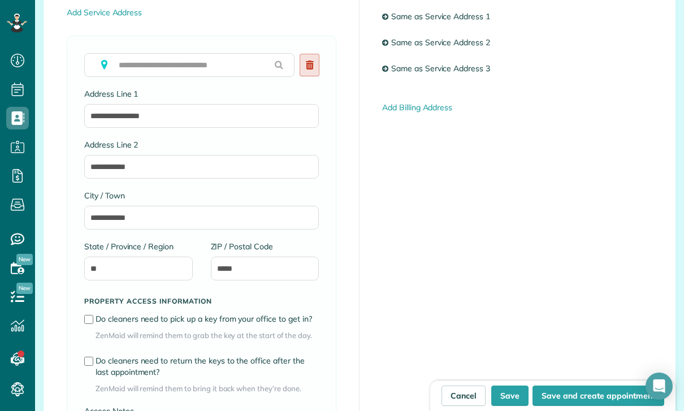
click at [307, 65] on use at bounding box center [310, 64] width 8 height 9
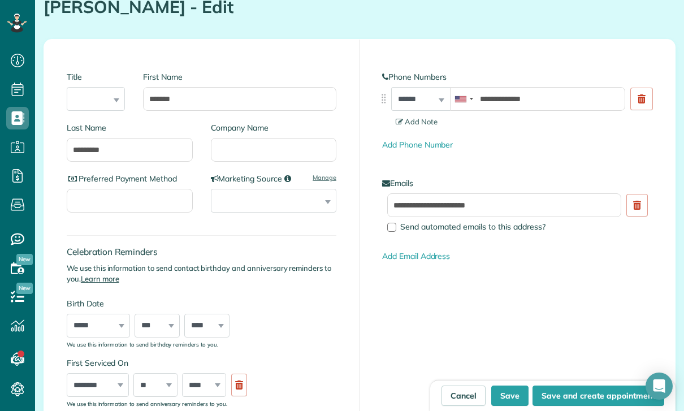
scroll to position [60, 0]
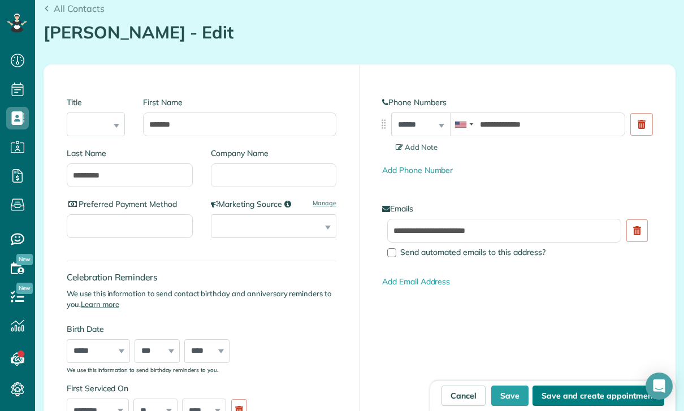
click at [558, 399] on button "Save and create appointment" at bounding box center [598, 395] width 132 height 20
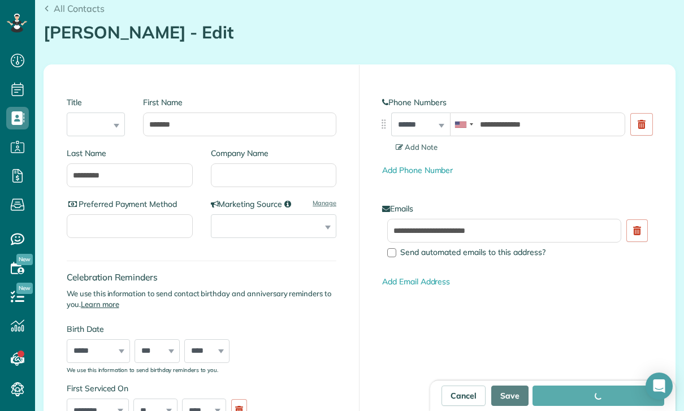
type input "**********"
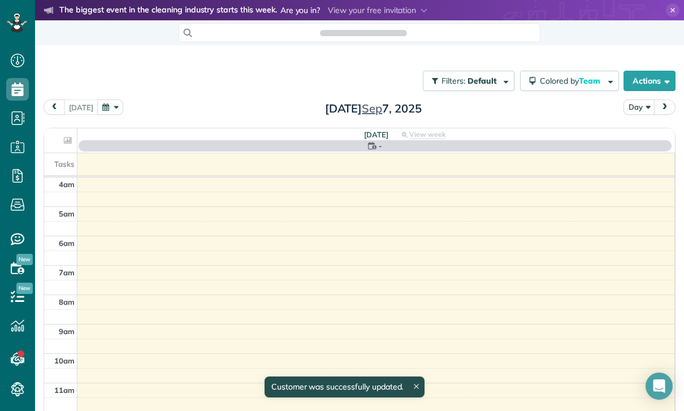
scroll to position [5, 5]
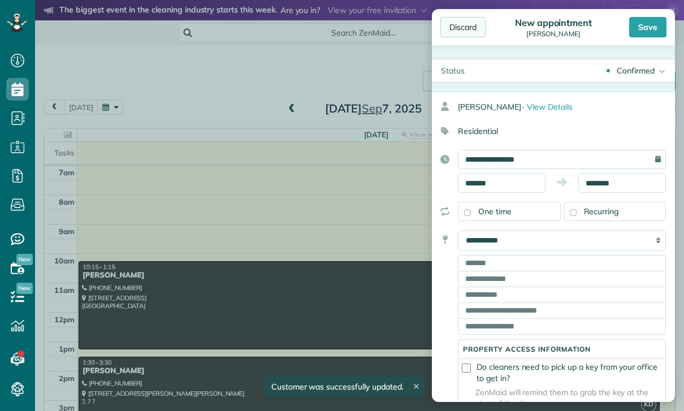
click at [444, 34] on div "Discard" at bounding box center [462, 27] width 45 height 20
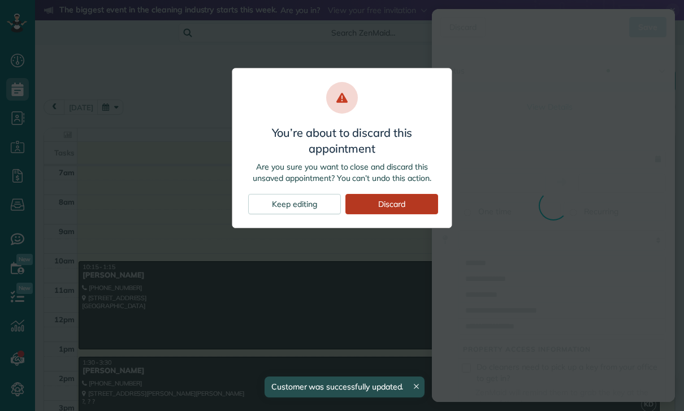
click at [400, 205] on div "Discard" at bounding box center [391, 204] width 93 height 20
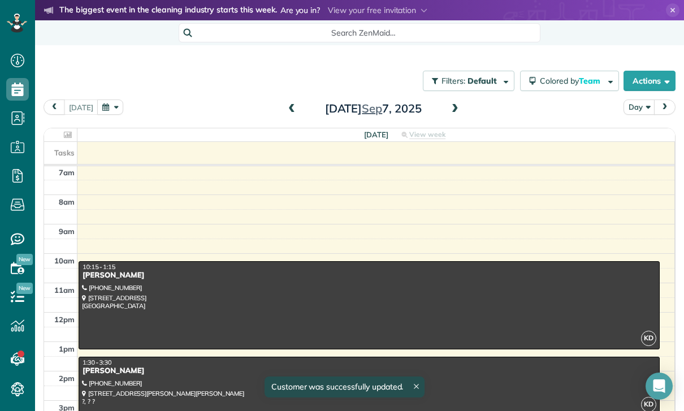
click at [287, 104] on span at bounding box center [291, 109] width 12 height 10
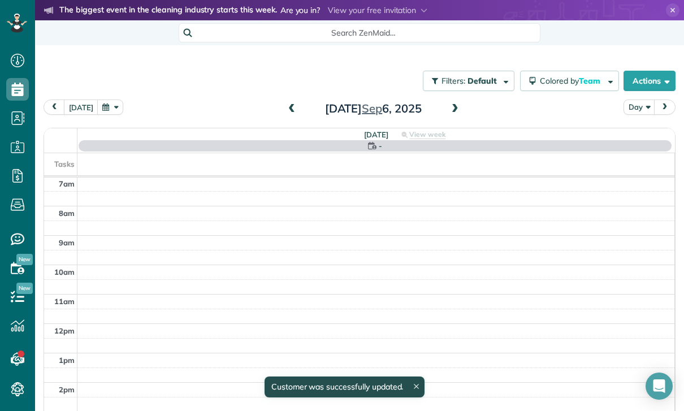
scroll to position [89, 0]
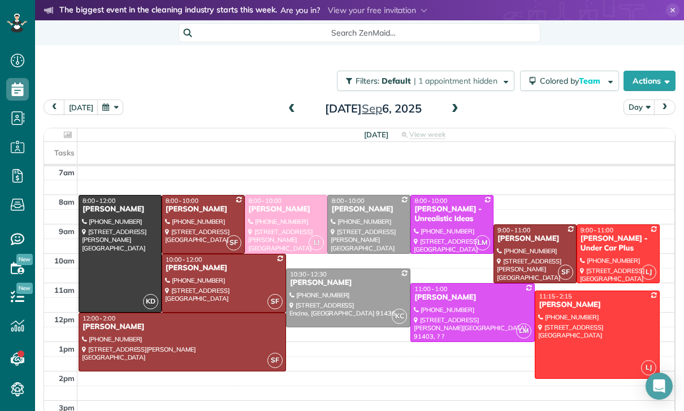
click at [282, 220] on div at bounding box center [286, 225] width 82 height 58
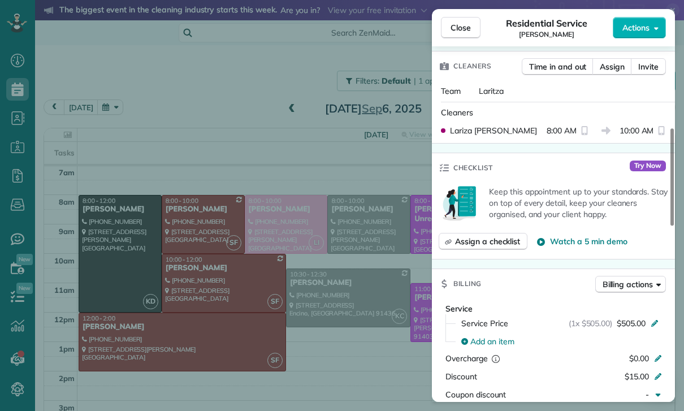
scroll to position [455, 0]
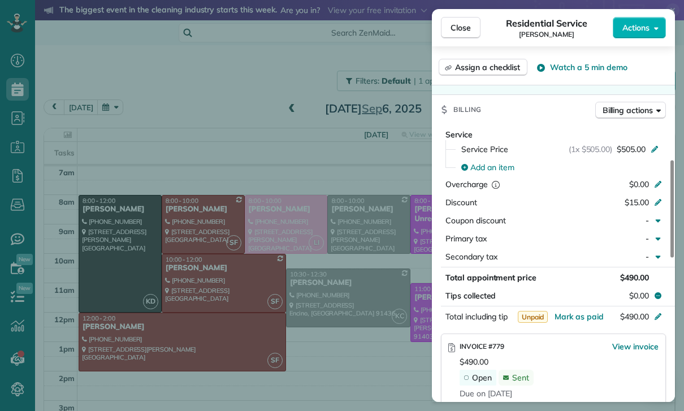
click at [623, 359] on div "$490.00" at bounding box center [558, 361] width 199 height 11
click at [637, 348] on span "View invoice" at bounding box center [635, 346] width 46 height 11
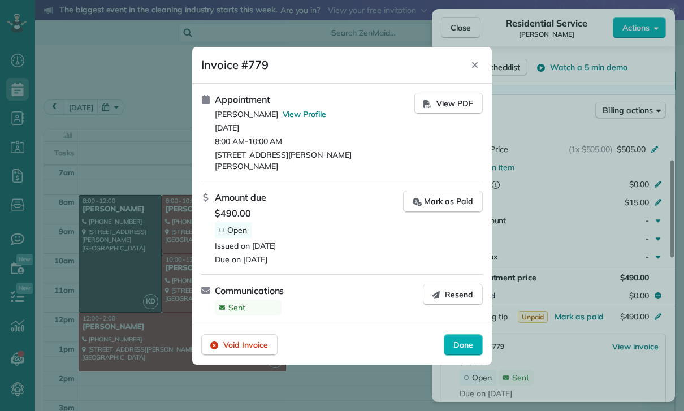
click at [630, 345] on div at bounding box center [342, 205] width 684 height 411
click at [448, 104] on span "View PDF" at bounding box center [454, 103] width 37 height 11
click at [235, 337] on div "Void Invoice" at bounding box center [239, 344] width 76 height 21
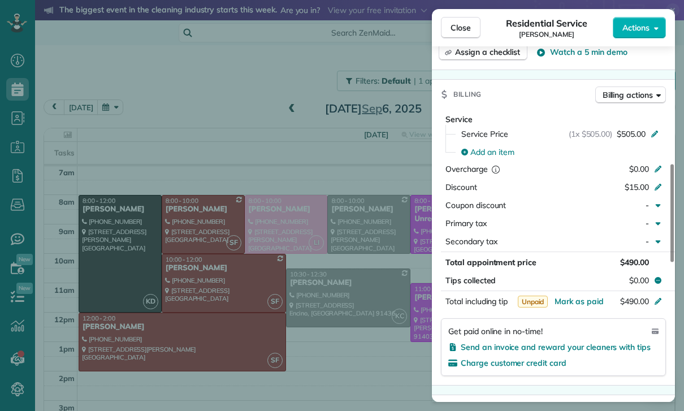
scroll to position [466, 0]
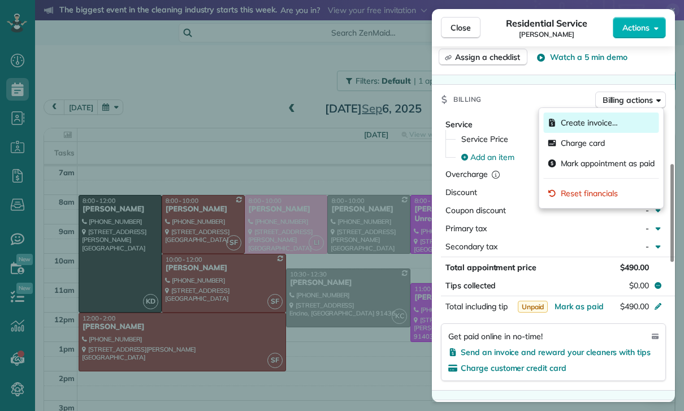
click at [590, 120] on span "Create invoice…" at bounding box center [589, 122] width 57 height 11
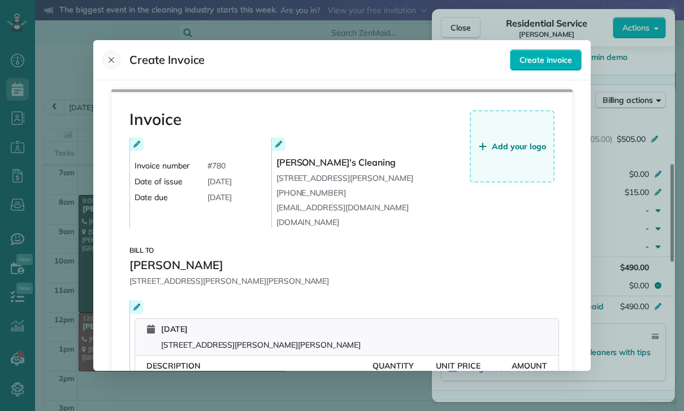
click at [108, 51] on button "Close" at bounding box center [111, 60] width 18 height 18
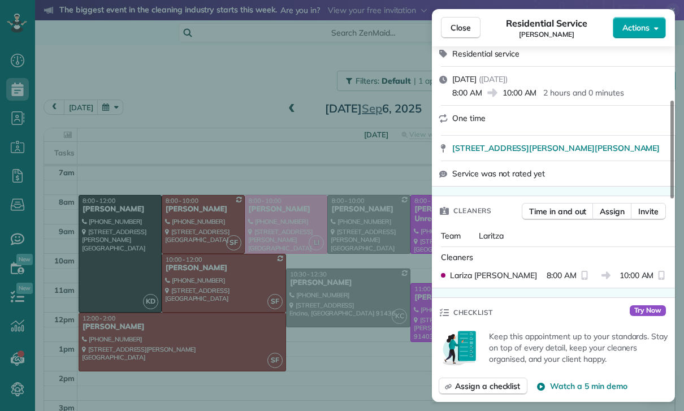
click at [637, 38] on button "Actions" at bounding box center [639, 27] width 53 height 21
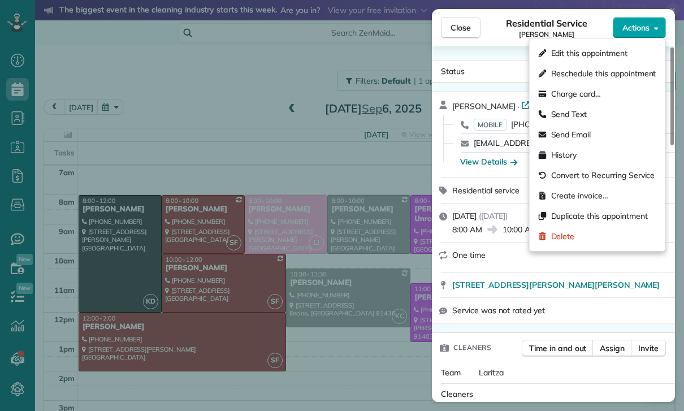
scroll to position [0, 0]
click at [580, 46] on div "Edit this appointment" at bounding box center [597, 53] width 127 height 20
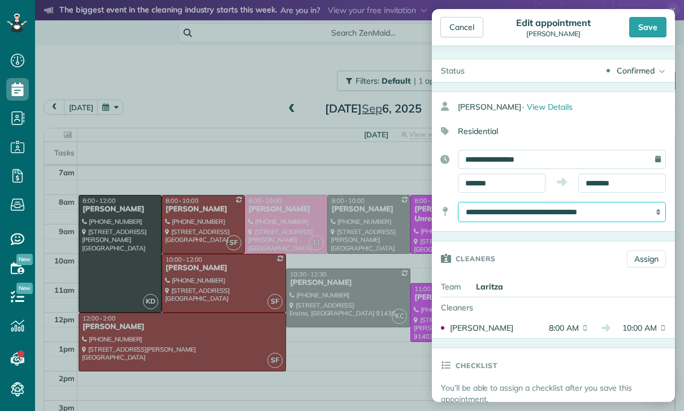
click at [593, 208] on select "**********" at bounding box center [562, 212] width 208 height 20
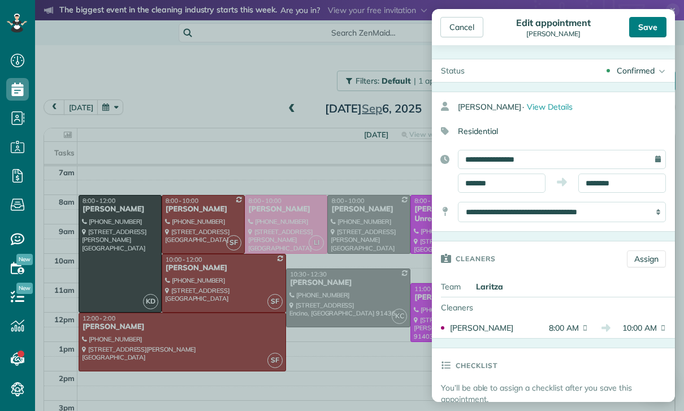
click at [652, 24] on div "Save" at bounding box center [647, 27] width 37 height 20
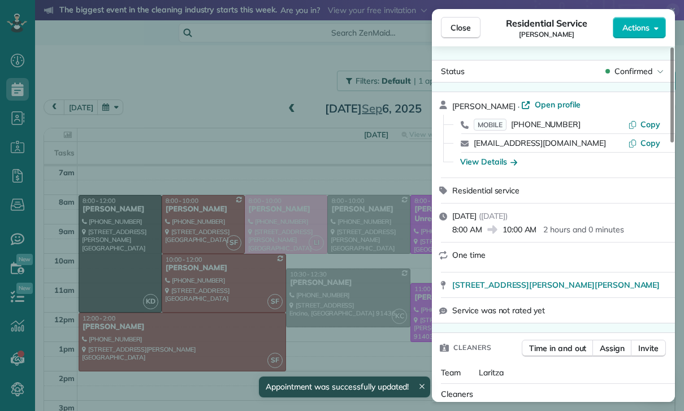
scroll to position [89, 0]
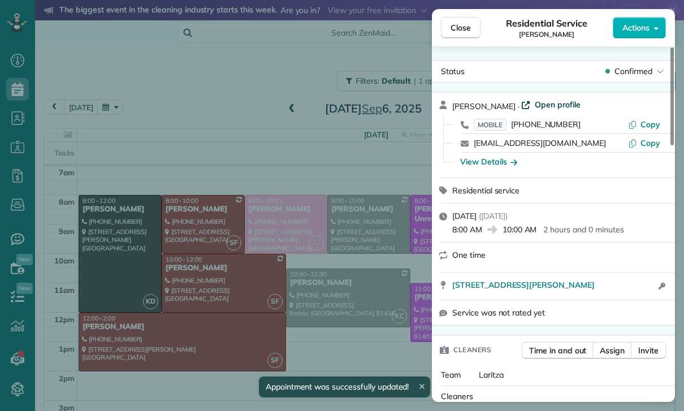
click at [553, 99] on span "Open profile" at bounding box center [558, 104] width 46 height 11
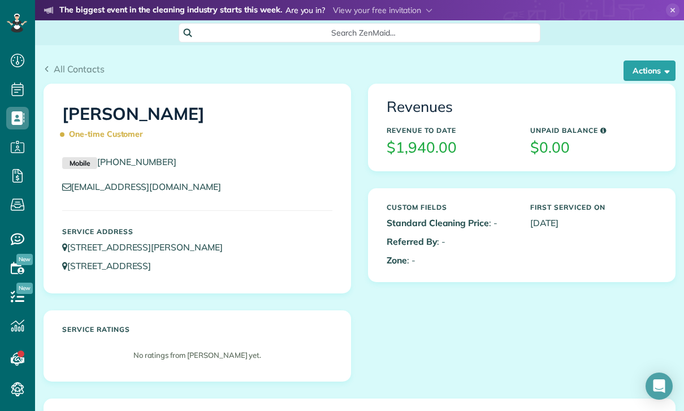
scroll to position [5, 5]
click at [640, 67] on button "Actions" at bounding box center [649, 70] width 52 height 20
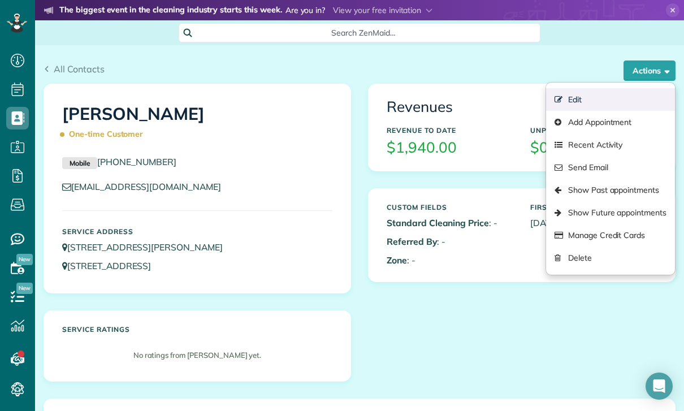
click at [592, 101] on link "Edit" at bounding box center [610, 99] width 129 height 23
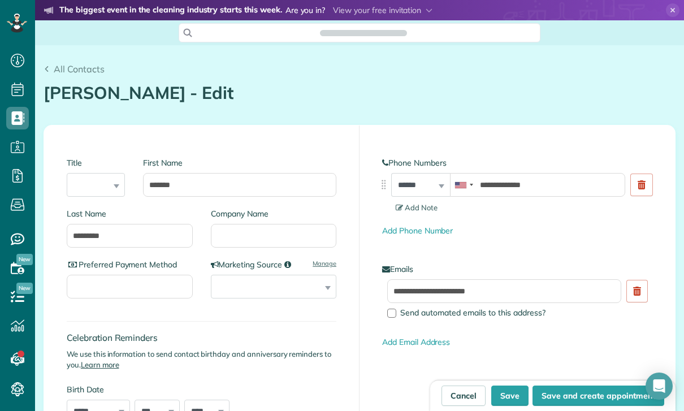
scroll to position [5, 5]
click at [266, 233] on input "Company Name" at bounding box center [274, 236] width 126 height 24
click at [244, 241] on input "Company Name" at bounding box center [274, 236] width 126 height 24
paste input "**********"
type input "**********"
